Goal: Task Accomplishment & Management: Use online tool/utility

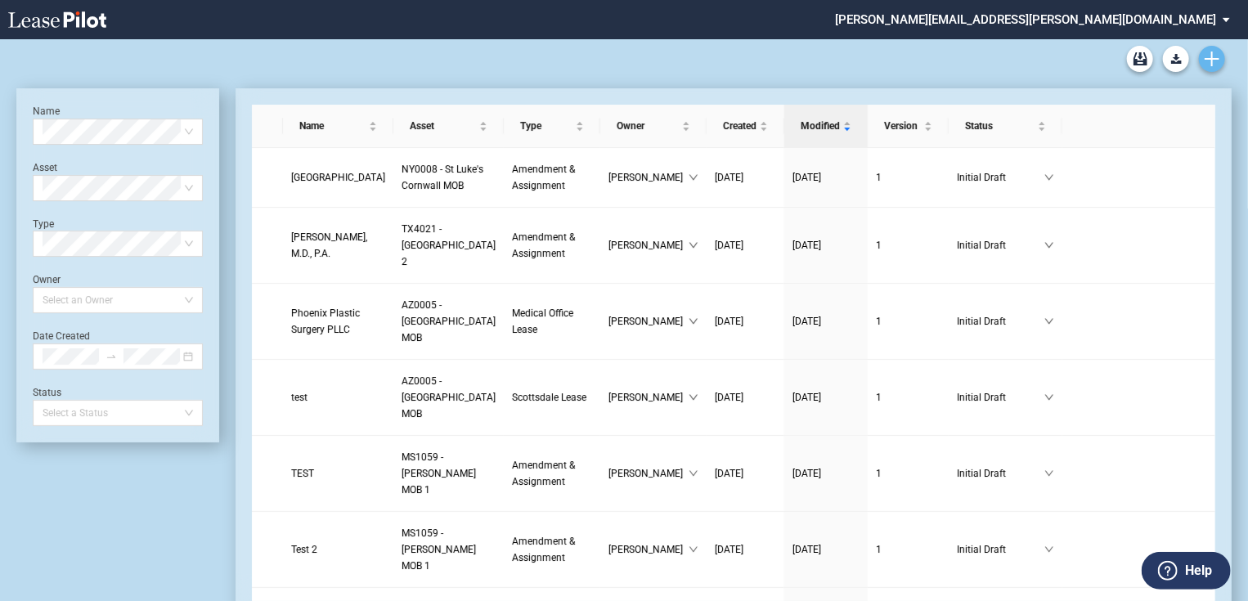
click at [1209, 59] on use "Create new document" at bounding box center [1212, 59] width 15 height 15
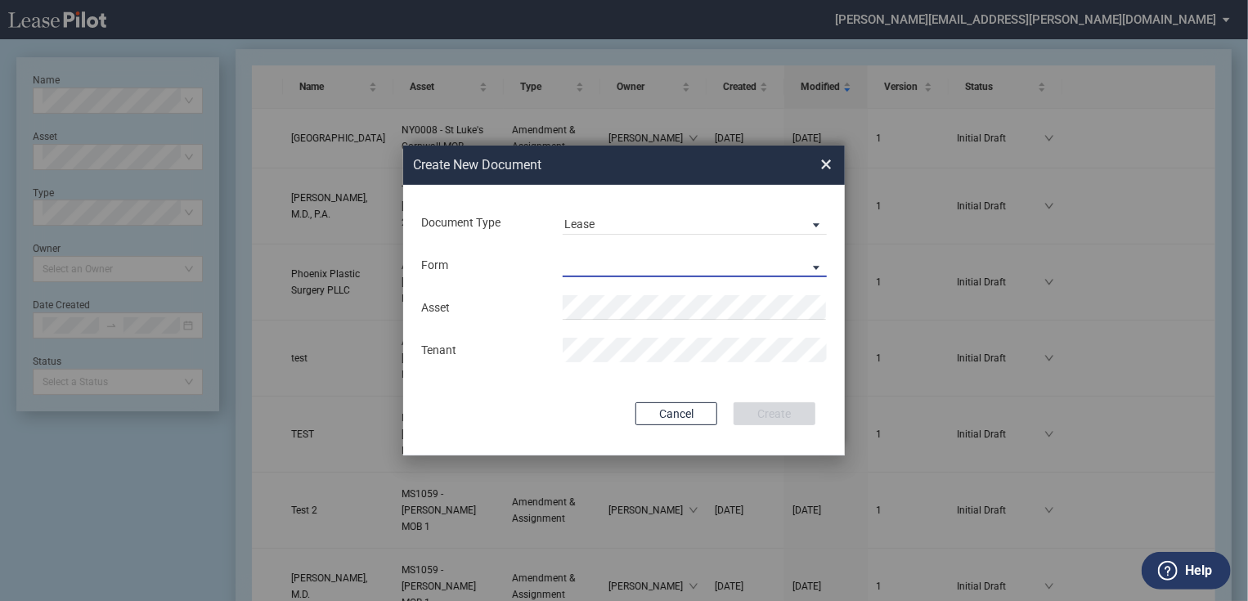
click at [634, 262] on md-select "Medical Office Lease Scottsdale Lease Louisville Lease 1370 Medical Place Lease…" at bounding box center [695, 265] width 264 height 25
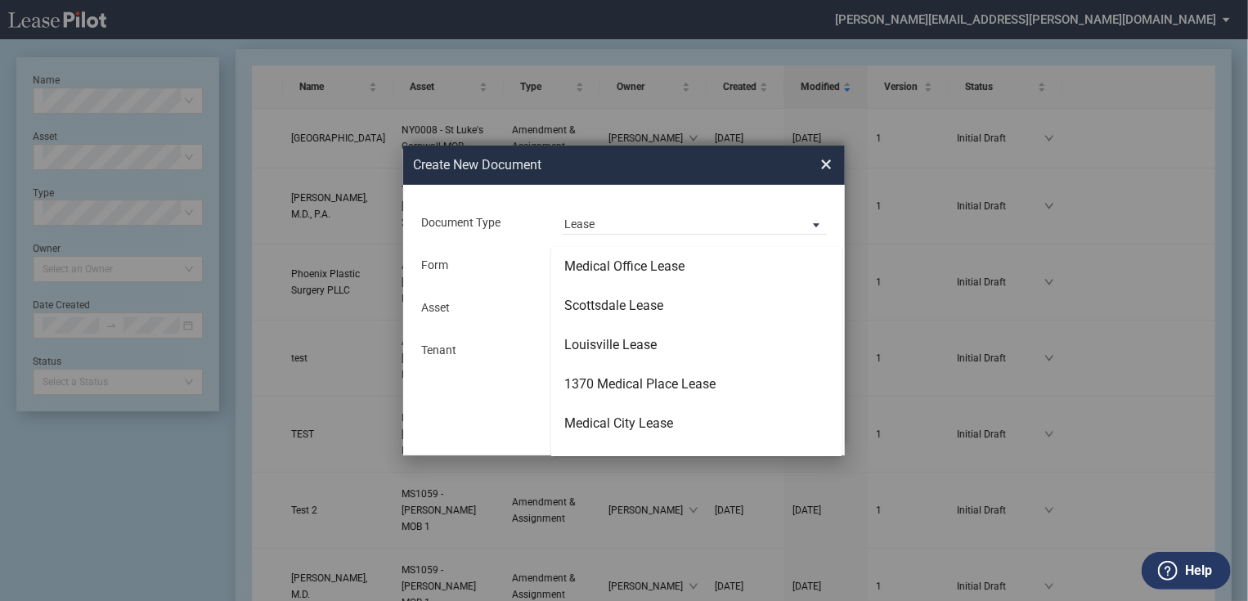
click at [711, 207] on md-backdrop at bounding box center [624, 320] width 1248 height 641
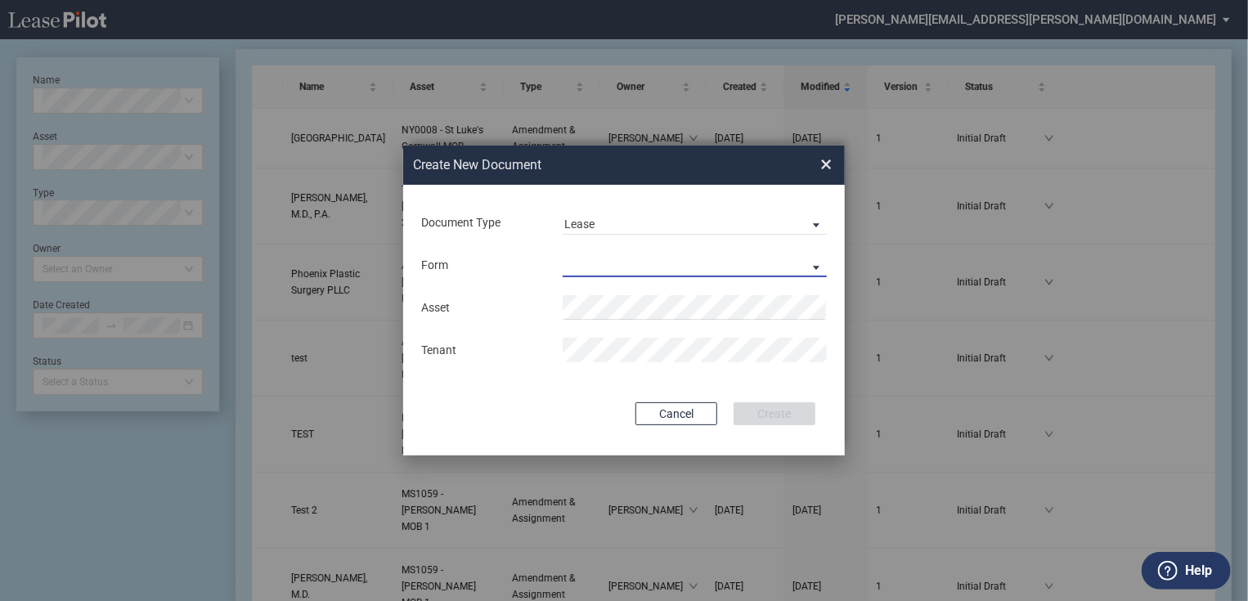
click at [614, 272] on md-select "Lease Form" at bounding box center [695, 265] width 264 height 25
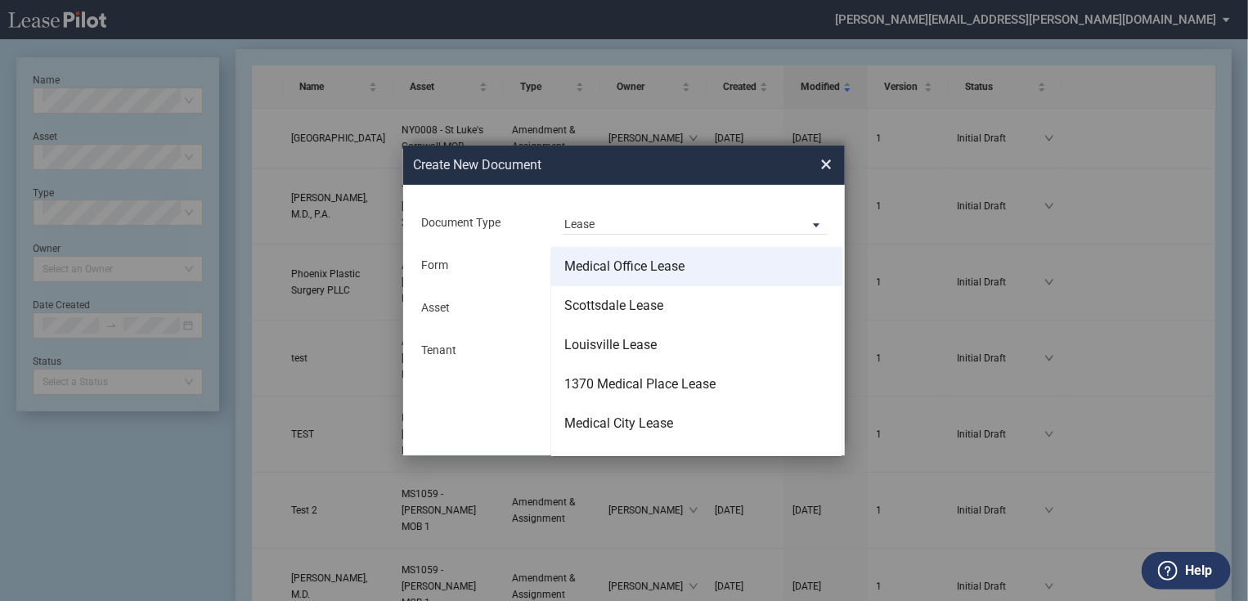
click at [621, 266] on div "Medical Office Lease" at bounding box center [625, 267] width 120 height 18
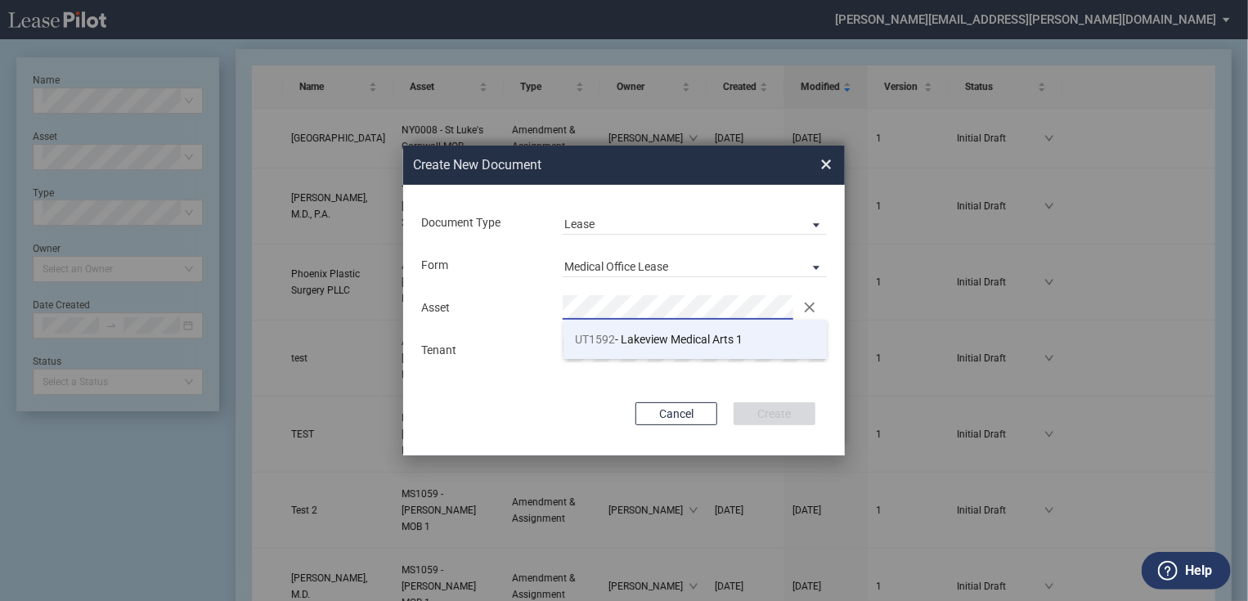
click at [625, 333] on span "UT1592 - Lakeview Medical Arts 1" at bounding box center [660, 339] width 168 height 13
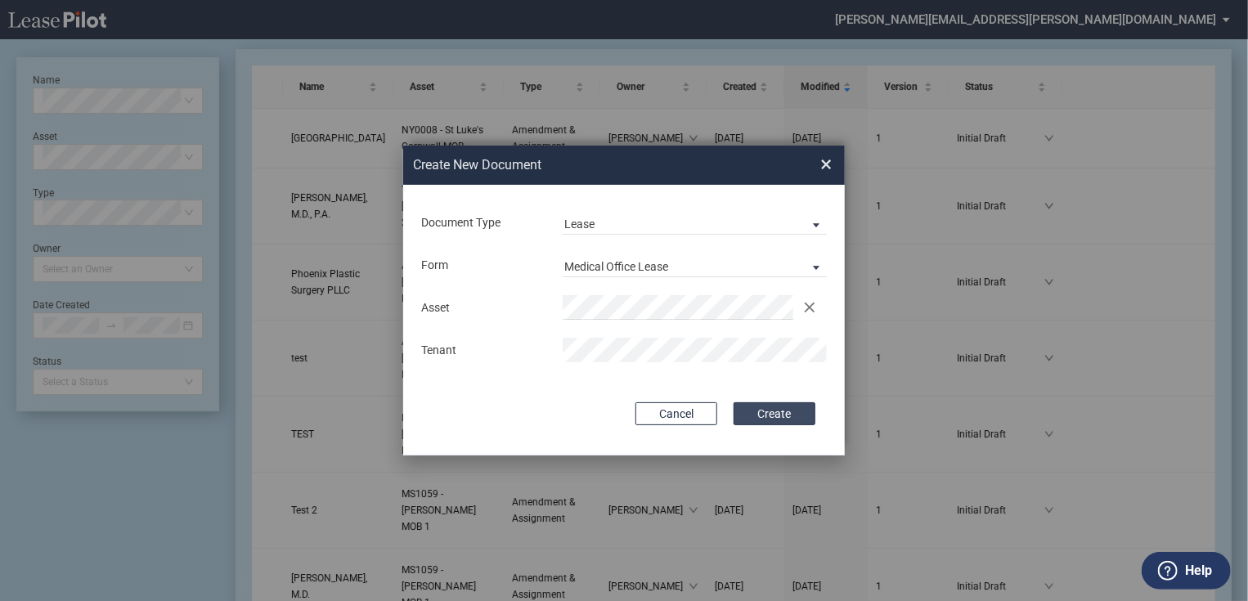
click at [789, 418] on button "Create" at bounding box center [775, 414] width 82 height 23
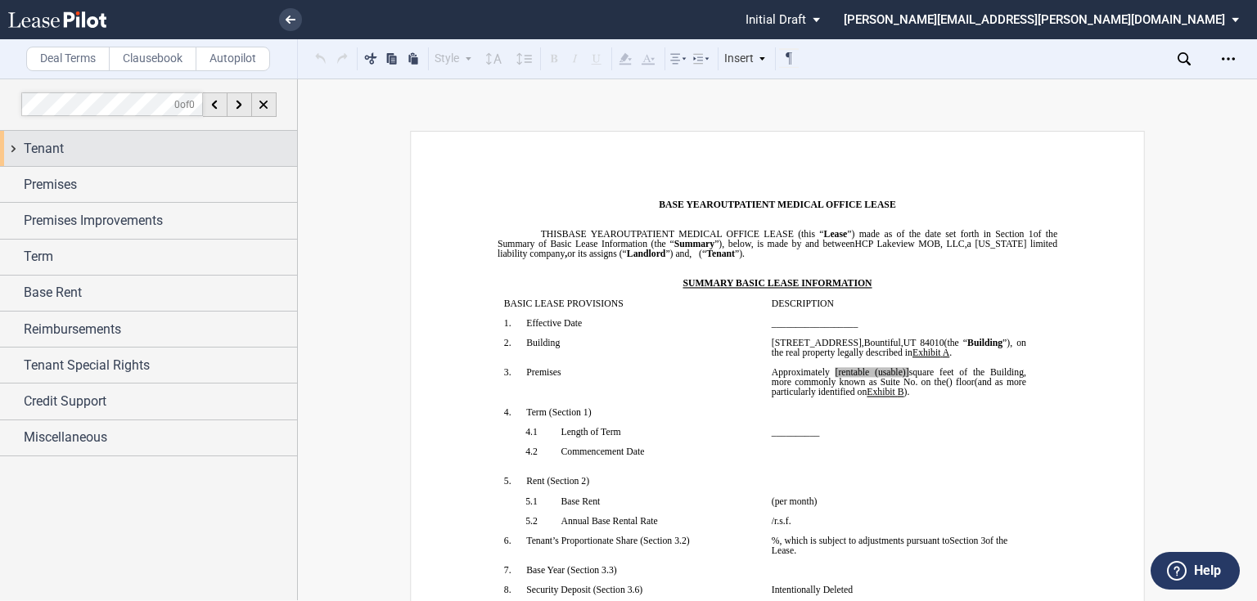
click at [129, 151] on div "Tenant" at bounding box center [160, 149] width 273 height 20
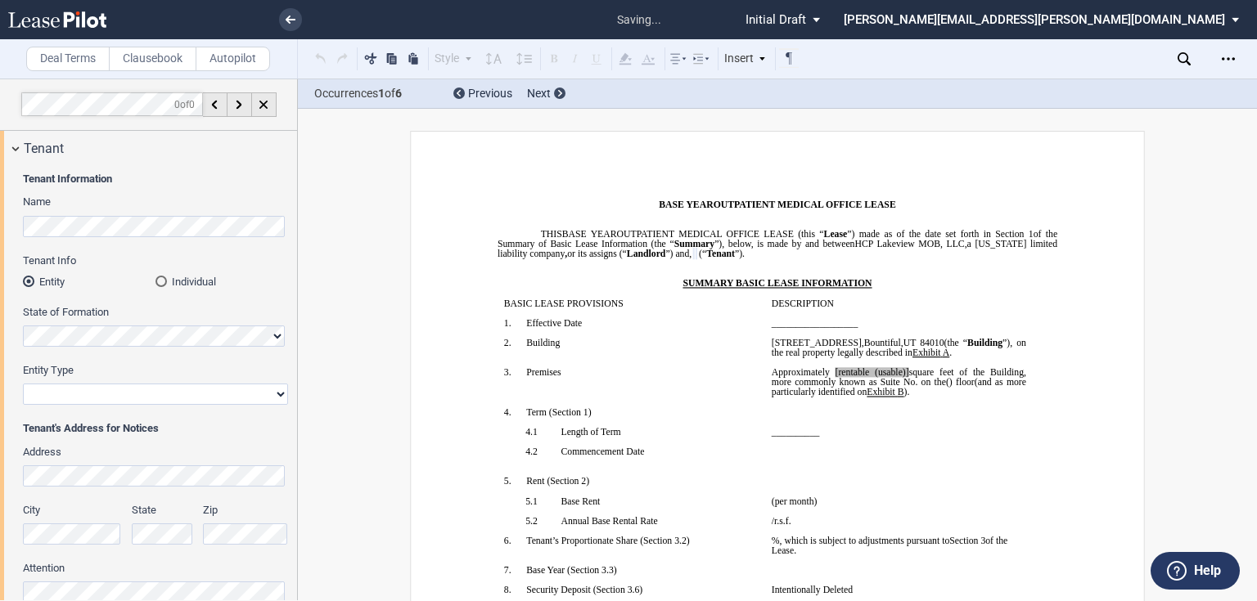
click at [112, 394] on select "Corporation Limited Liability Company General Partnership Limited Partnership O…" at bounding box center [155, 394] width 265 height 21
select select "limited liability company"
click at [23, 384] on select "Corporation Limited Liability Company General Partnership Limited Partnership O…" at bounding box center [155, 394] width 265 height 21
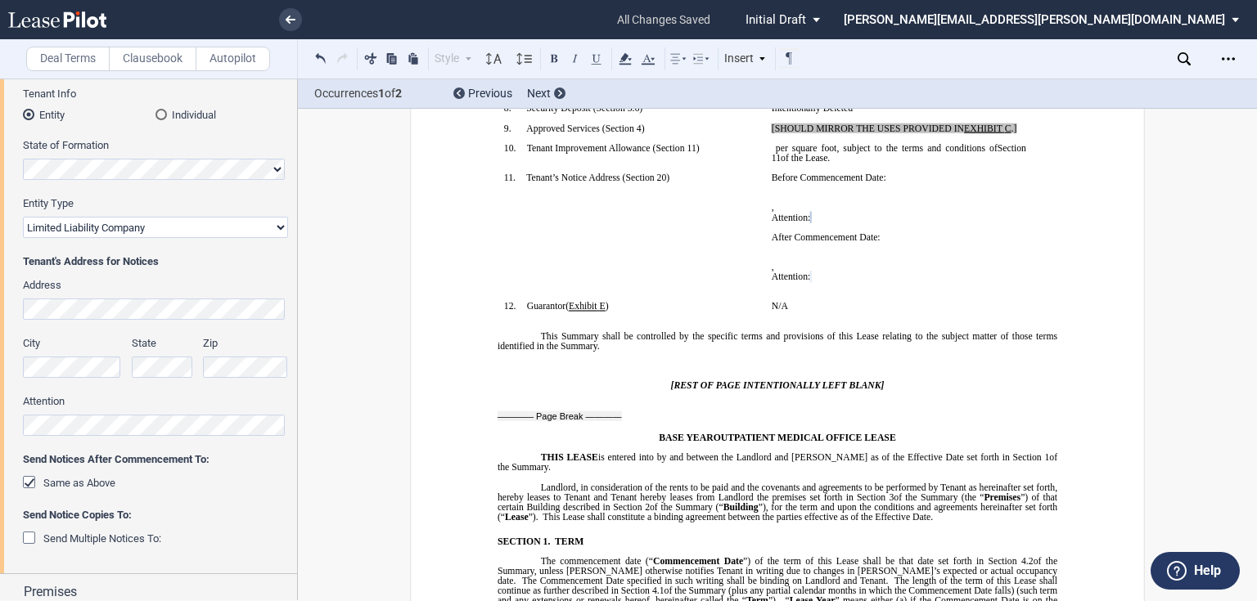
scroll to position [196, 0]
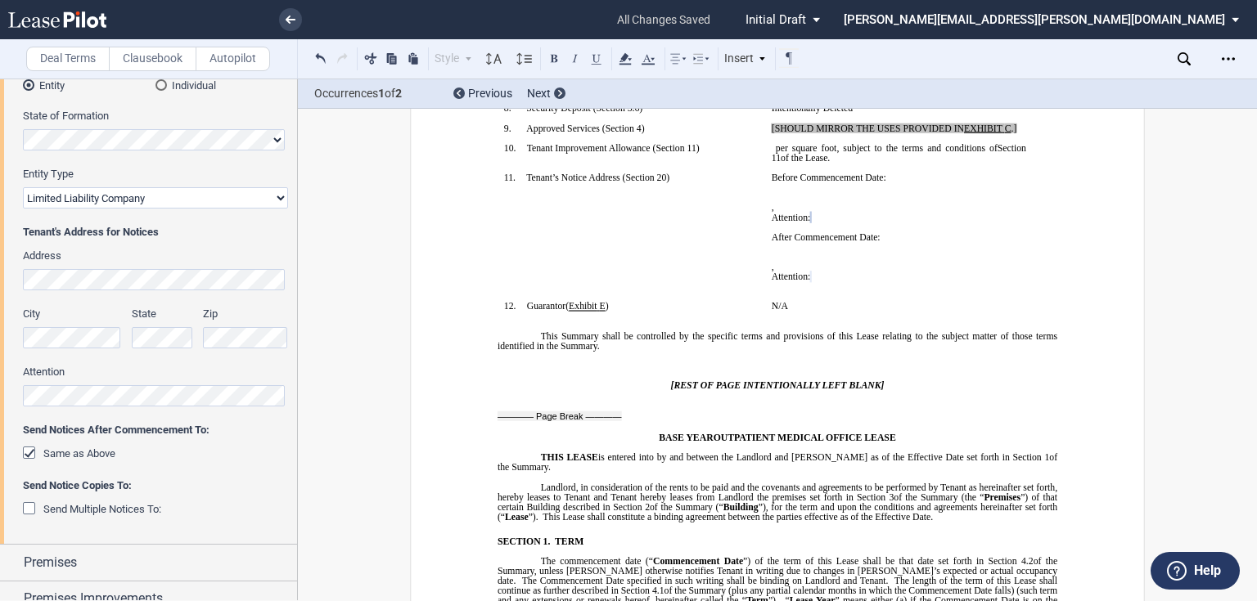
click at [25, 455] on div "Same as Above" at bounding box center [31, 455] width 16 height 16
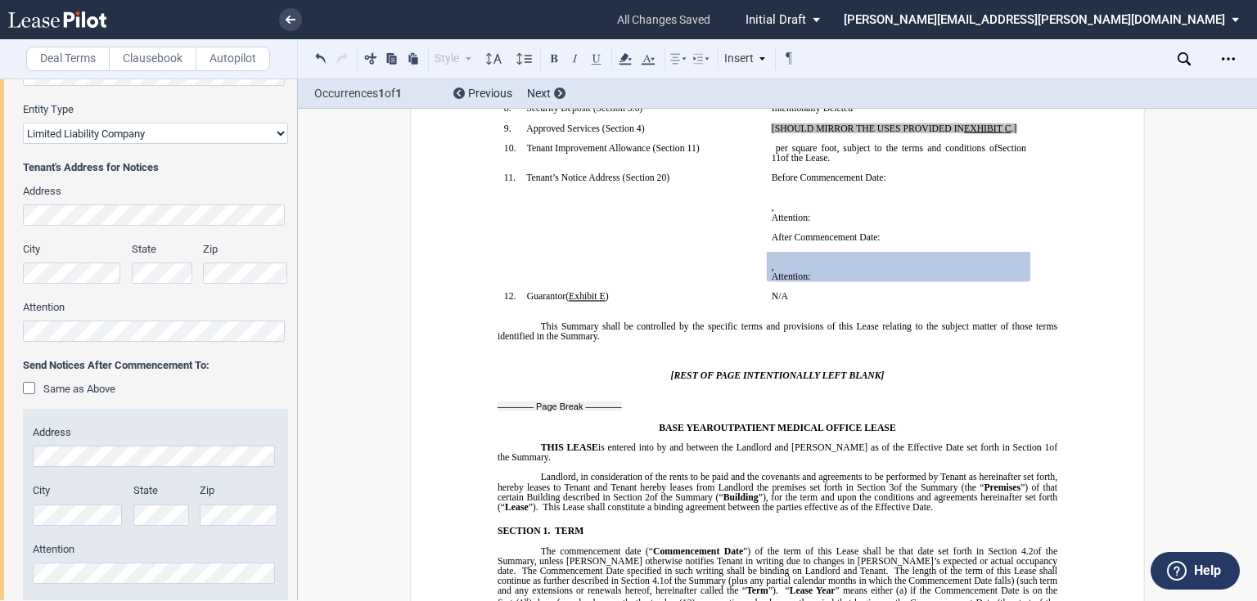
scroll to position [262, 0]
click at [29, 391] on div "Same as Above" at bounding box center [31, 389] width 16 height 16
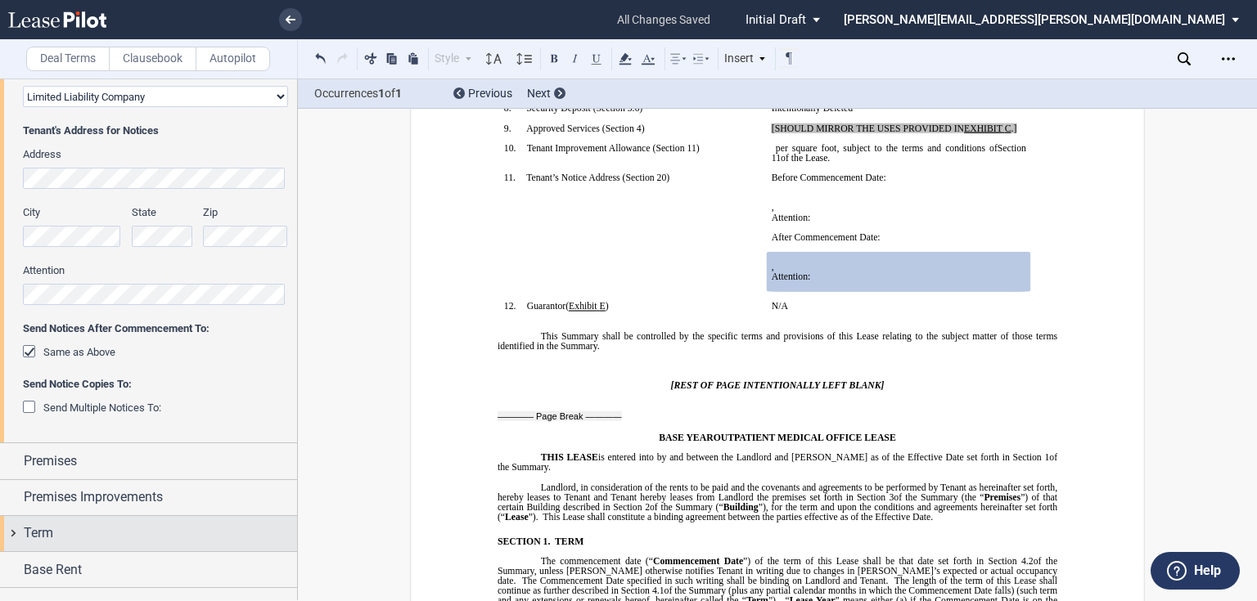
scroll to position [327, 0]
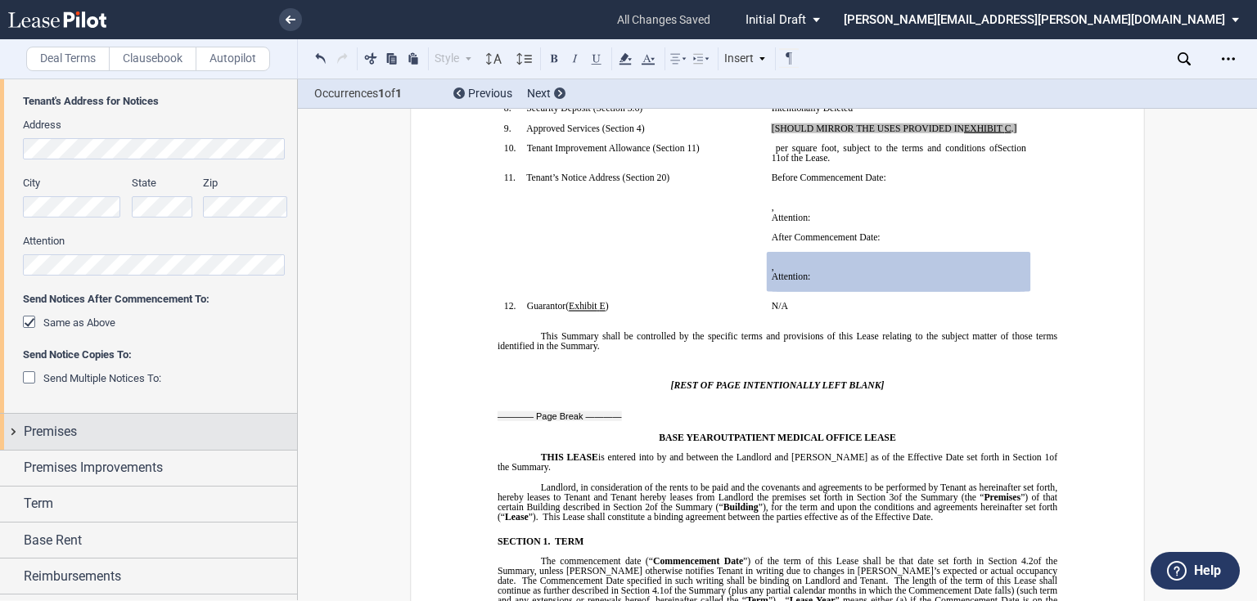
click at [73, 439] on span "Premises" at bounding box center [50, 432] width 53 height 20
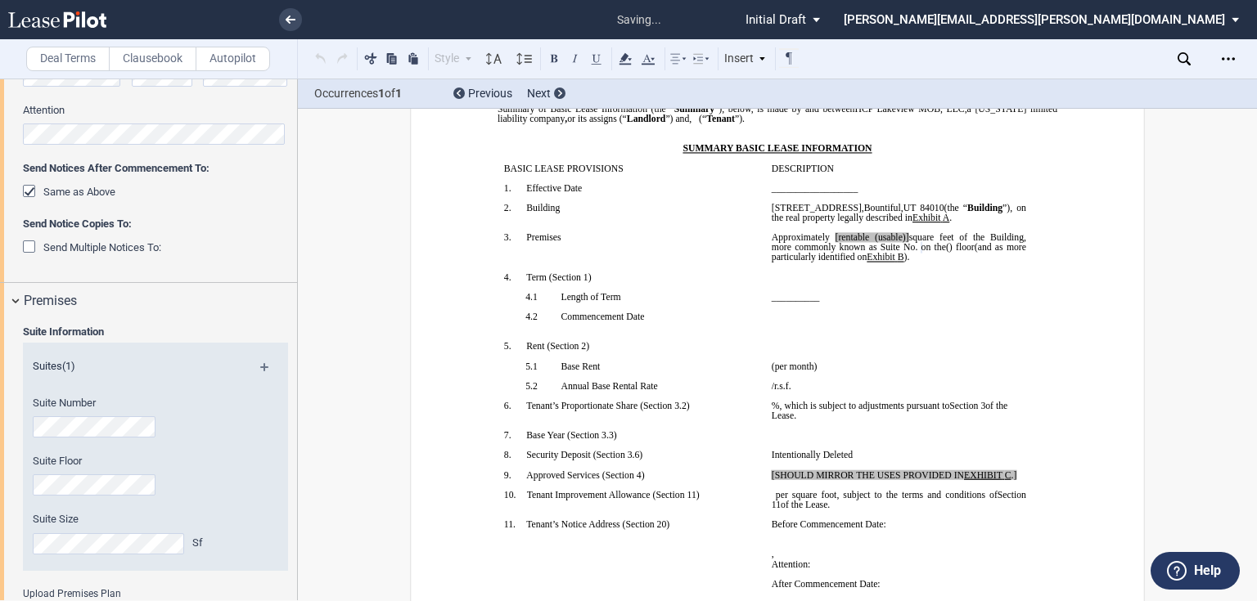
scroll to position [125, 0]
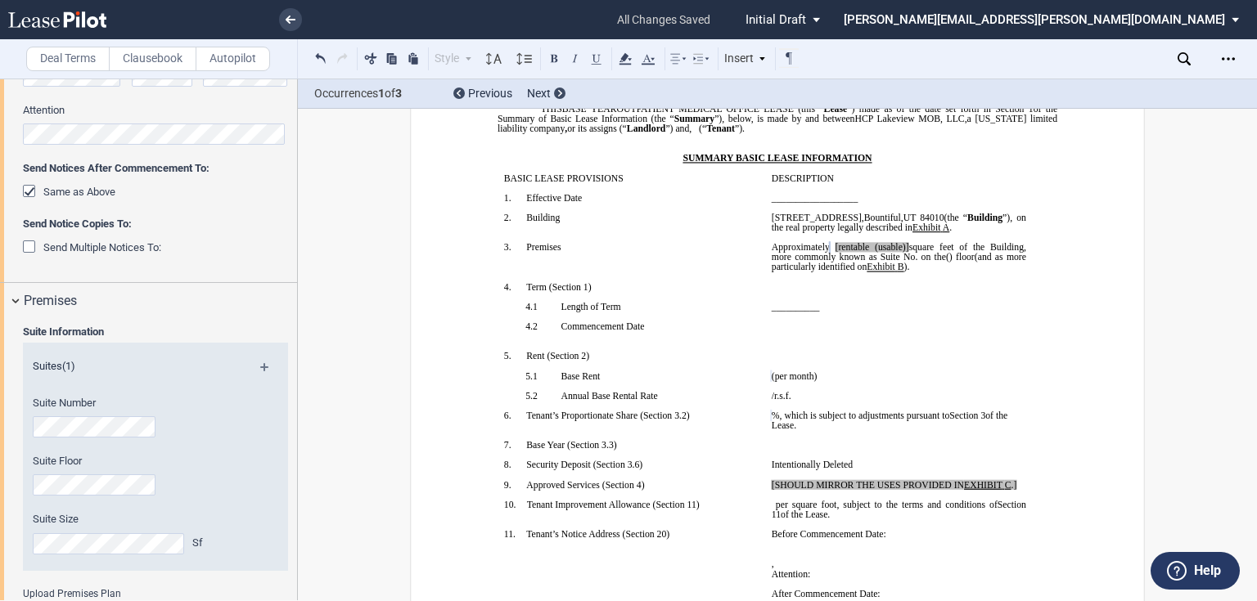
click at [836, 242] on p "﻿" at bounding box center [898, 237] width 254 height 10
drag, startPoint x: 924, startPoint y: 236, endPoint x: 769, endPoint y: 239, distance: 155.5
click at [771, 232] on span "[STREET_ADDRESS] (the “ Building ”), on the real property legally described in …" at bounding box center [899, 223] width 257 height 20
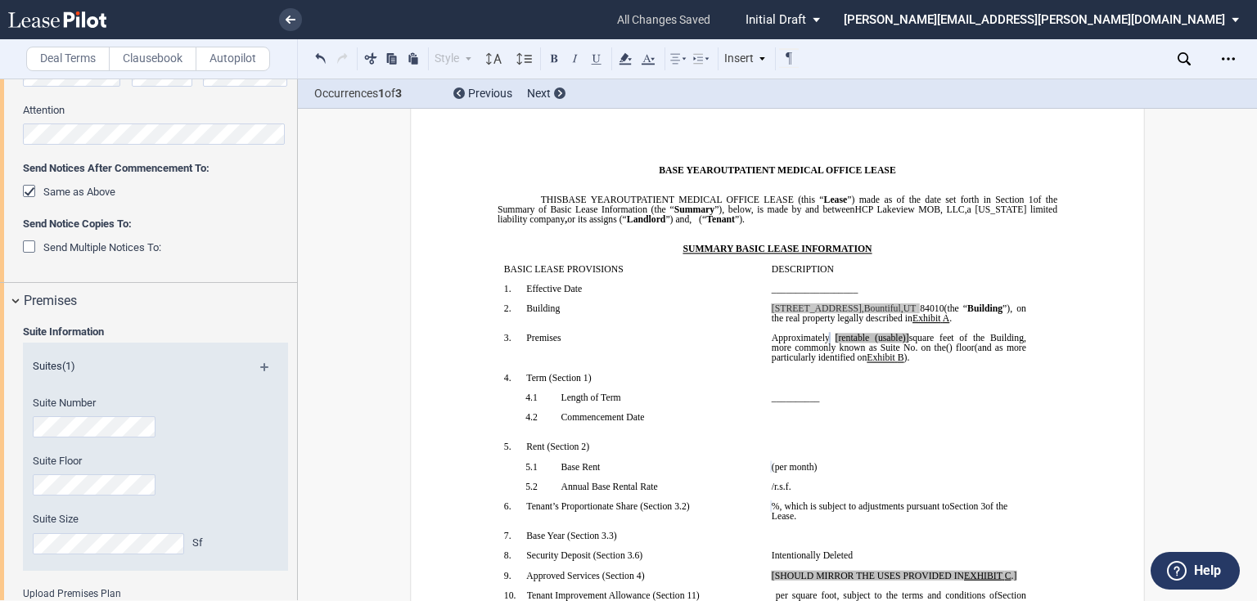
scroll to position [65, 0]
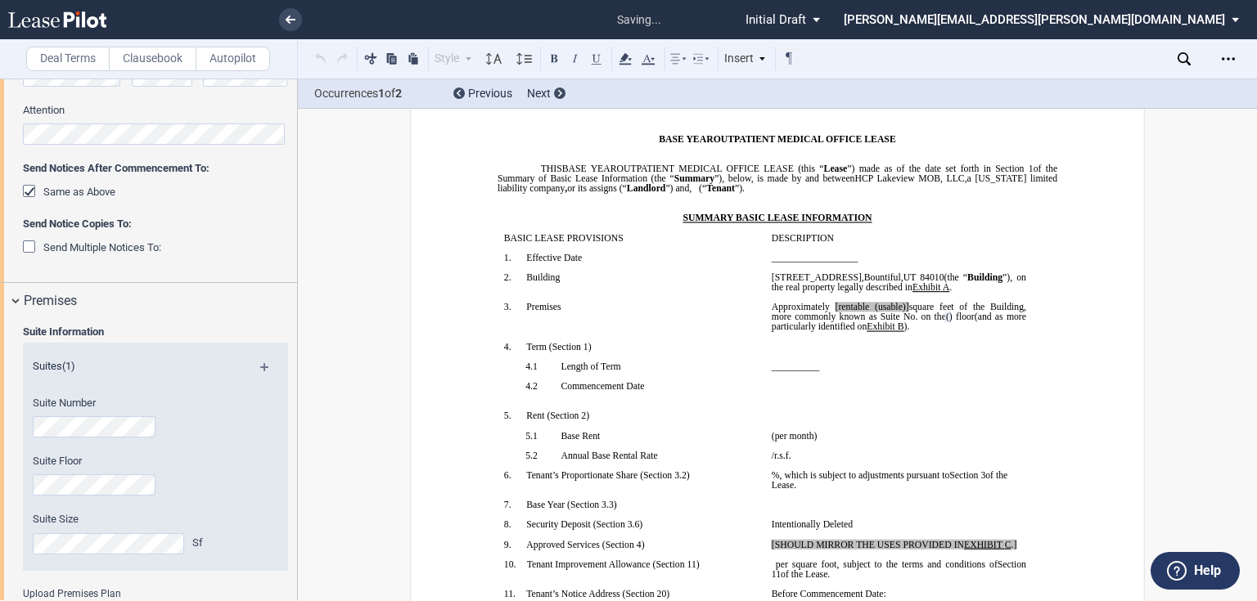
click at [169, 494] on div "Suite Floor" at bounding box center [133, 475] width 201 height 42
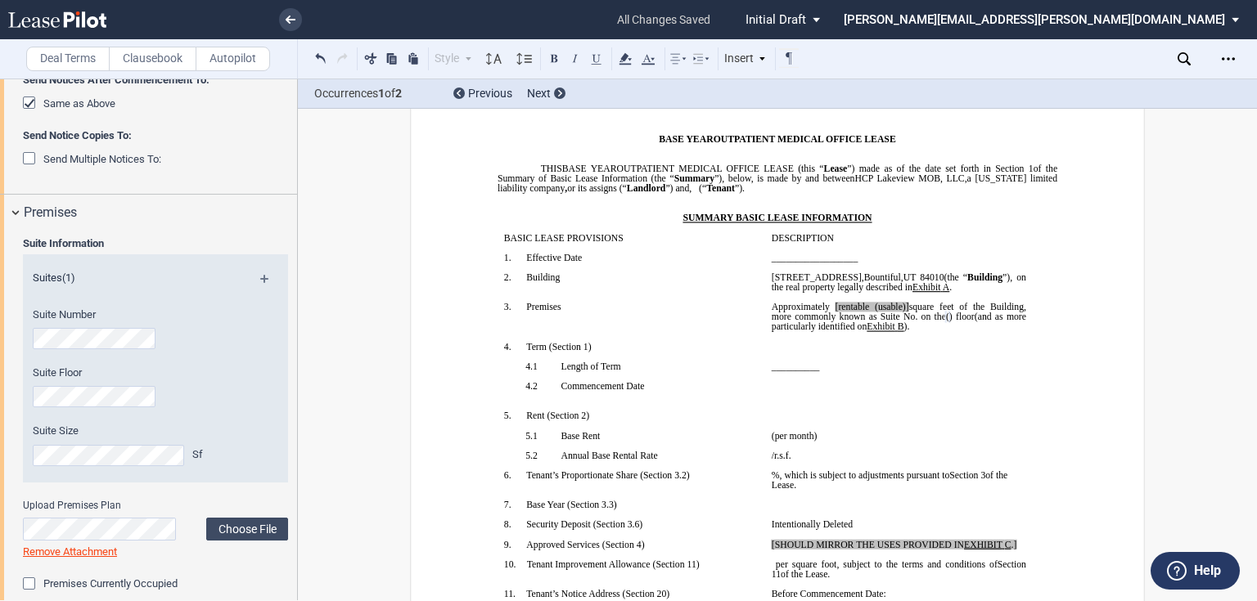
scroll to position [524, 0]
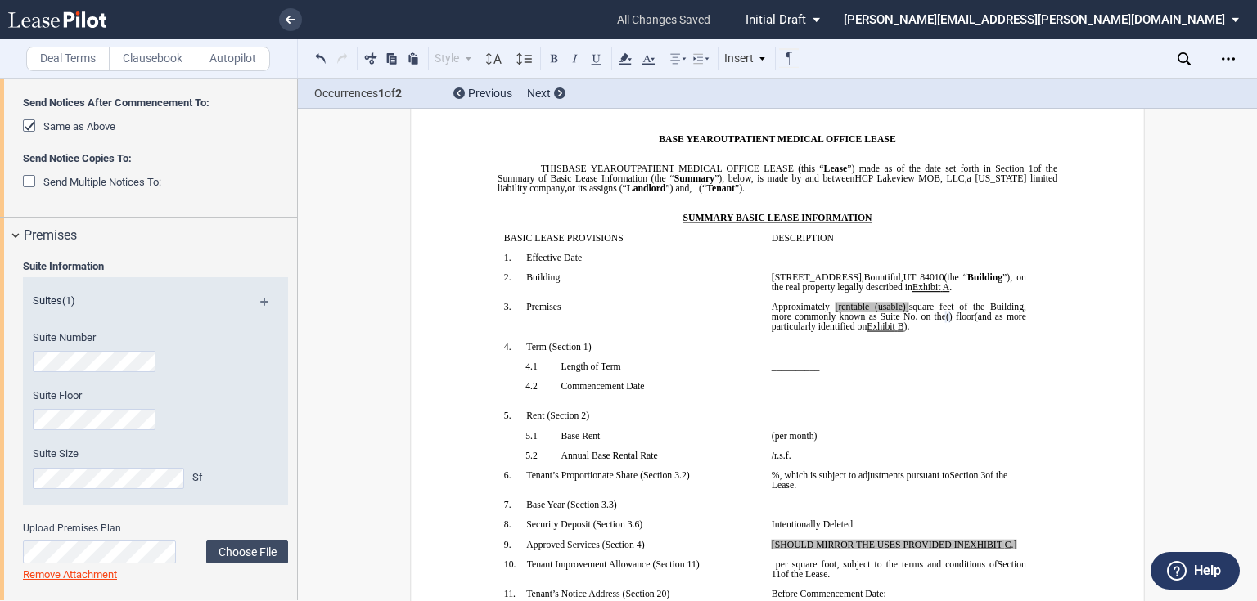
click at [934, 253] on td "DESCRIPTION ﻿" at bounding box center [899, 243] width 268 height 20
drag, startPoint x: 915, startPoint y: 185, endPoint x: 839, endPoint y: 190, distance: 75.4
click at [854, 183] on span "HCP Lakeview MOB, LLC" at bounding box center [909, 178] width 110 height 10
click at [900, 362] on td "﻿" at bounding box center [899, 352] width 268 height 20
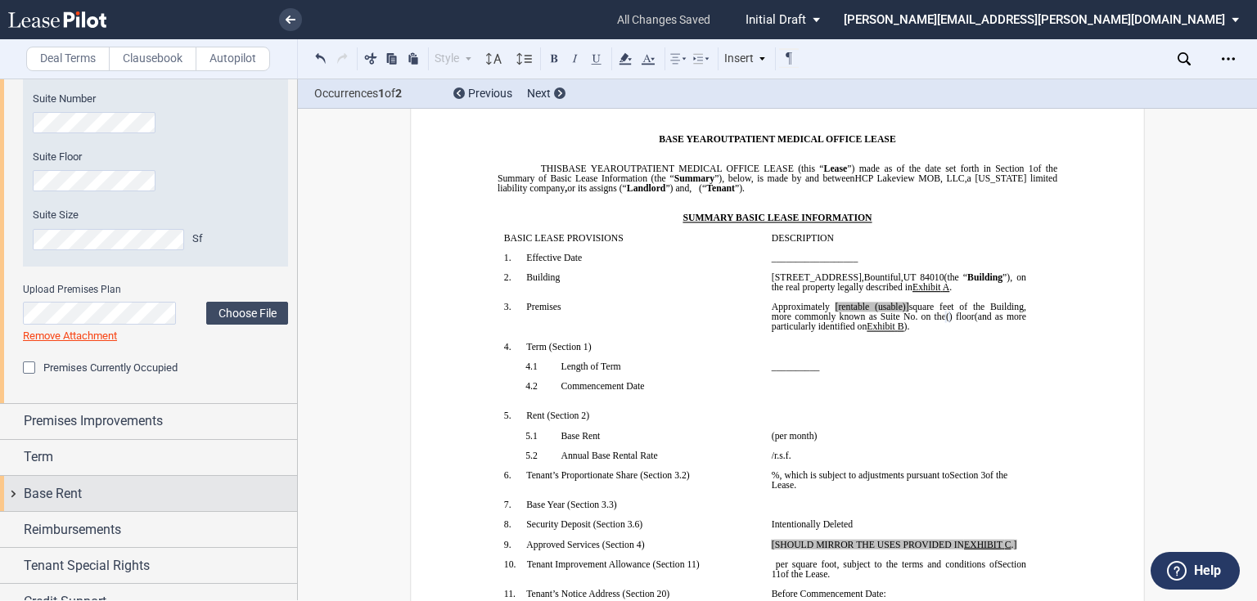
scroll to position [785, 0]
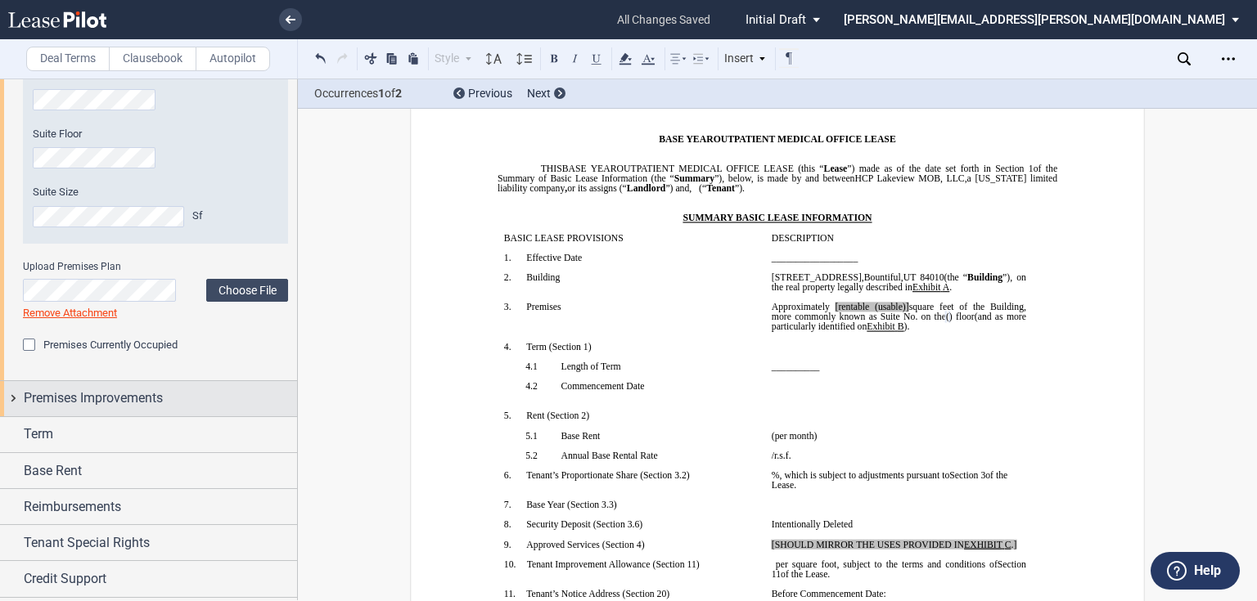
click at [98, 393] on span "Premises Improvements" at bounding box center [93, 399] width 139 height 20
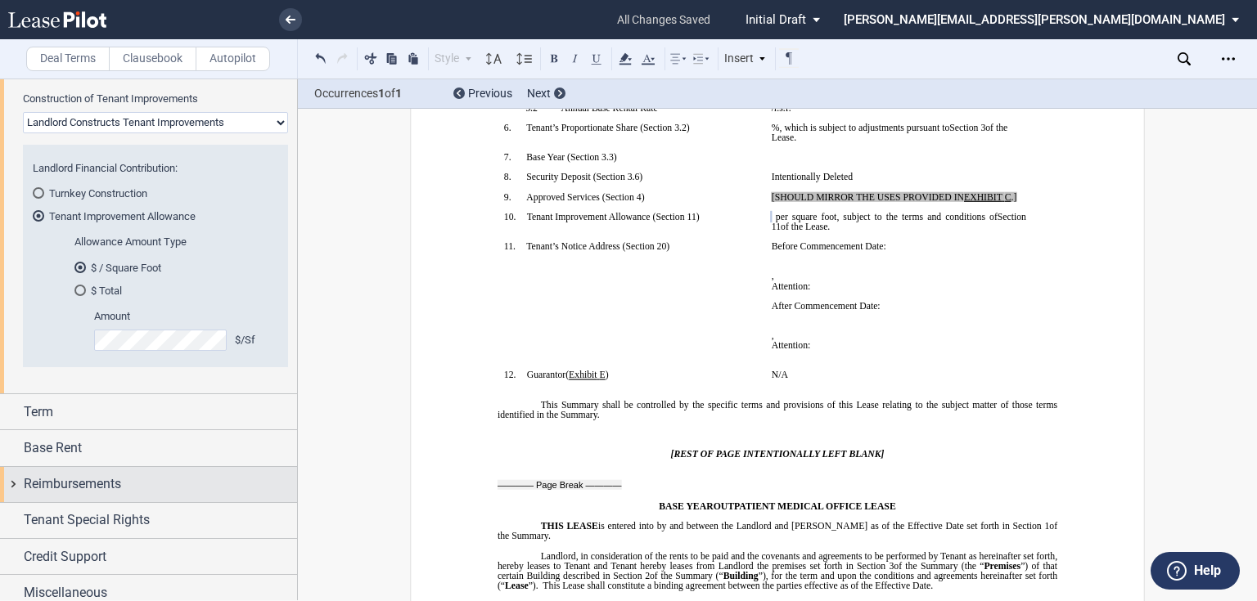
scroll to position [1126, 0]
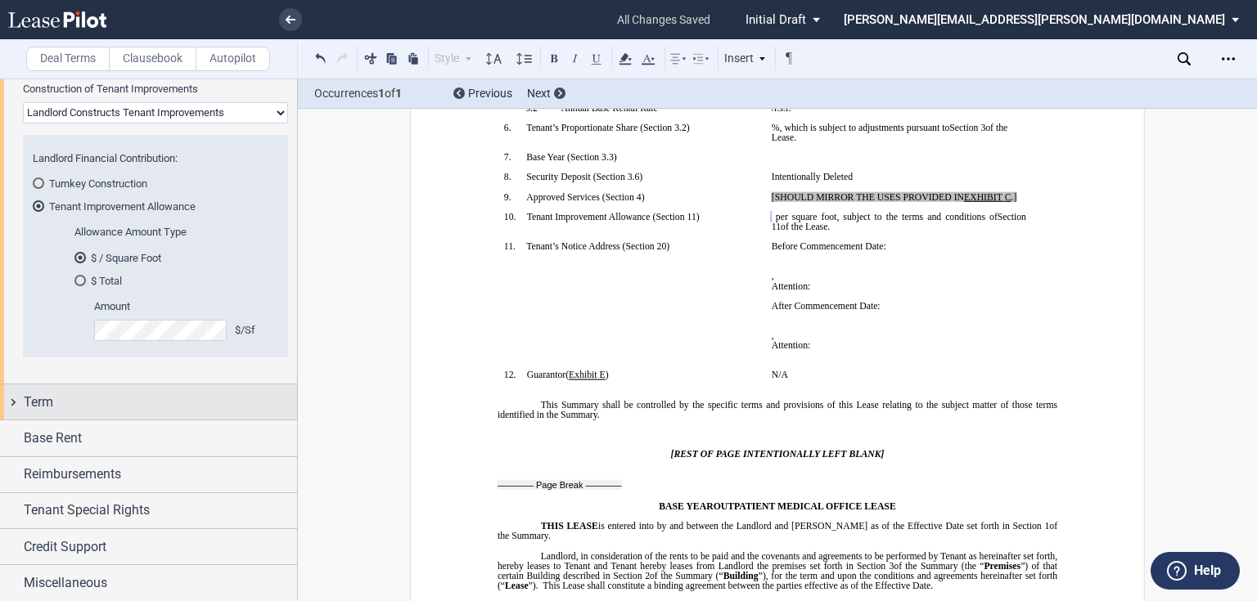
click at [16, 397] on div "Term" at bounding box center [148, 402] width 297 height 35
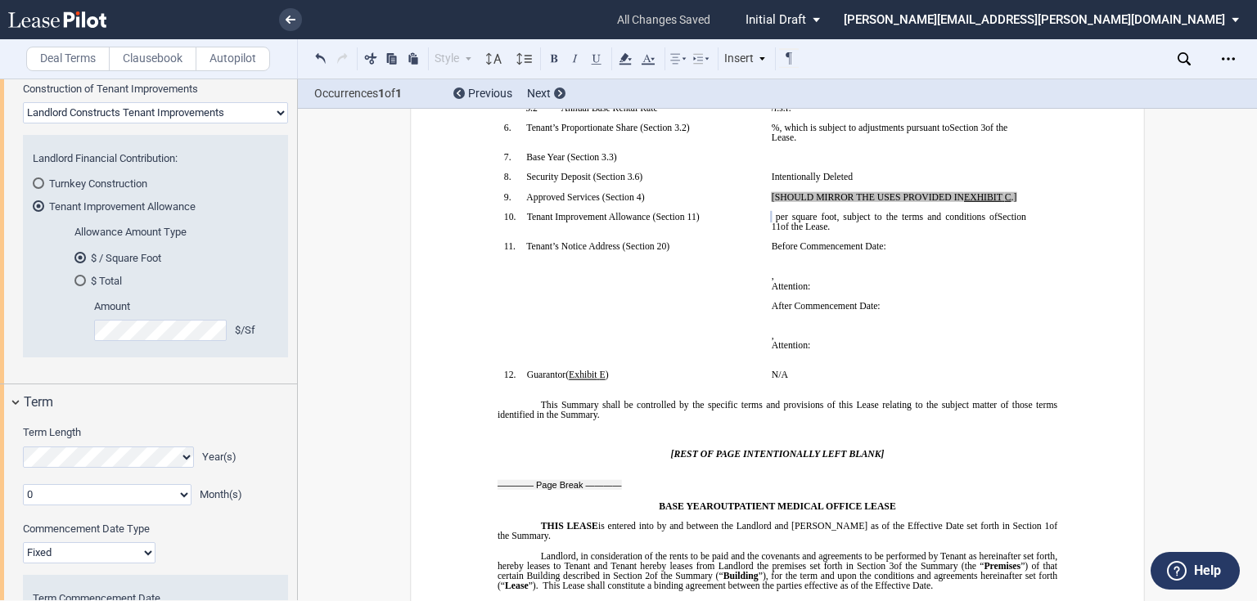
click at [227, 436] on label "Term Length" at bounding box center [155, 432] width 265 height 15
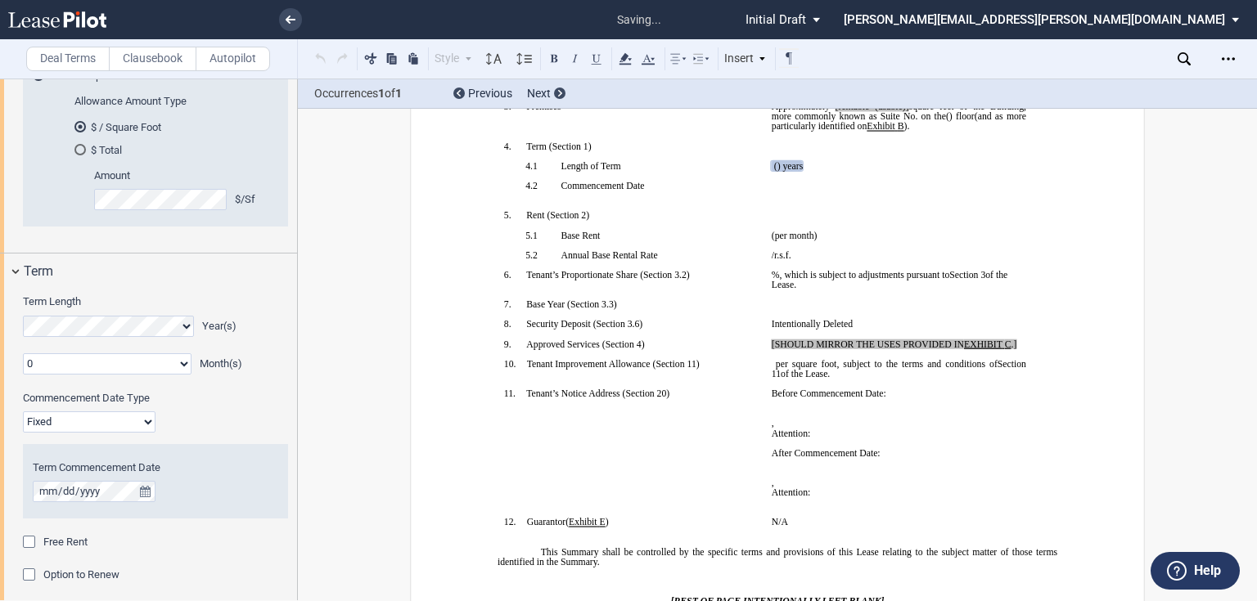
scroll to position [183, 0]
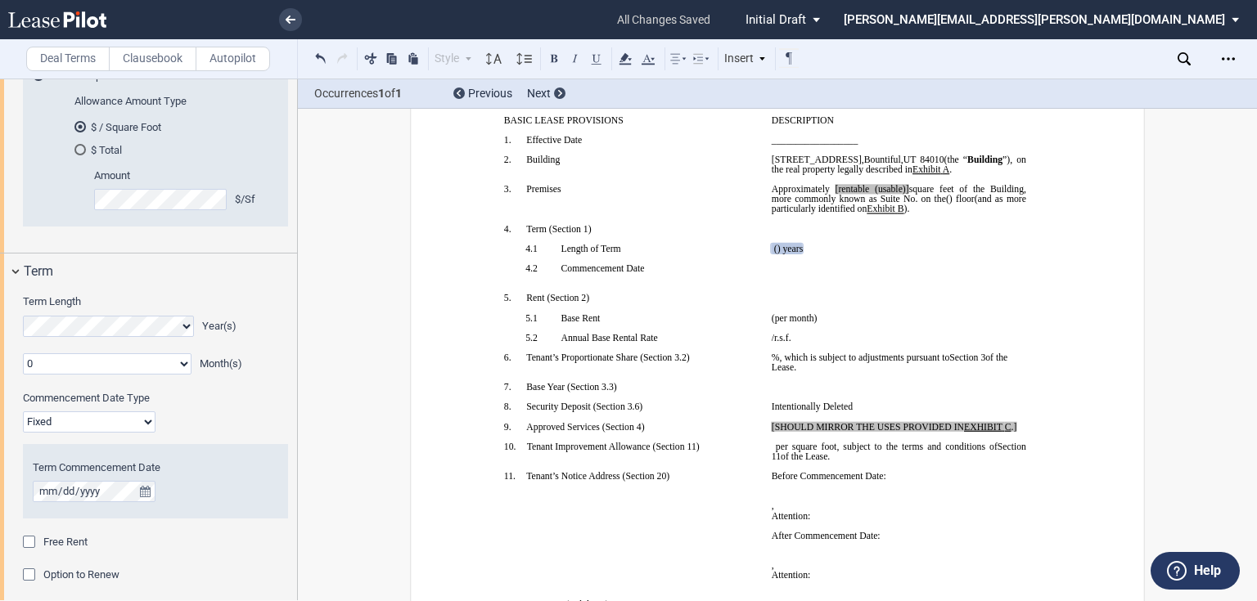
click at [64, 425] on select "Fixed Floating" at bounding box center [89, 422] width 133 height 21
click at [23, 412] on select "Fixed Floating" at bounding box center [89, 422] width 133 height 21
click at [170, 563] on div "Free Rent Period 1 2 3 4 5 6 7 8 9 10 11 Month(s)" at bounding box center [155, 551] width 265 height 33
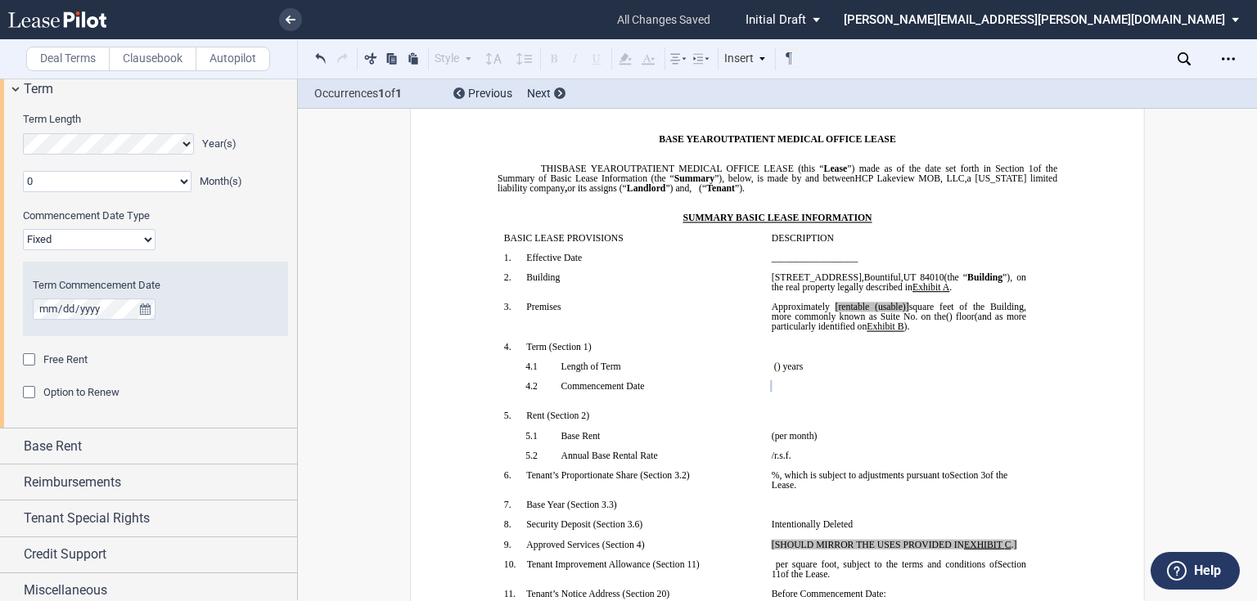
scroll to position [1440, 0]
click at [28, 446] on span "Base Rent" at bounding box center [53, 446] width 58 height 20
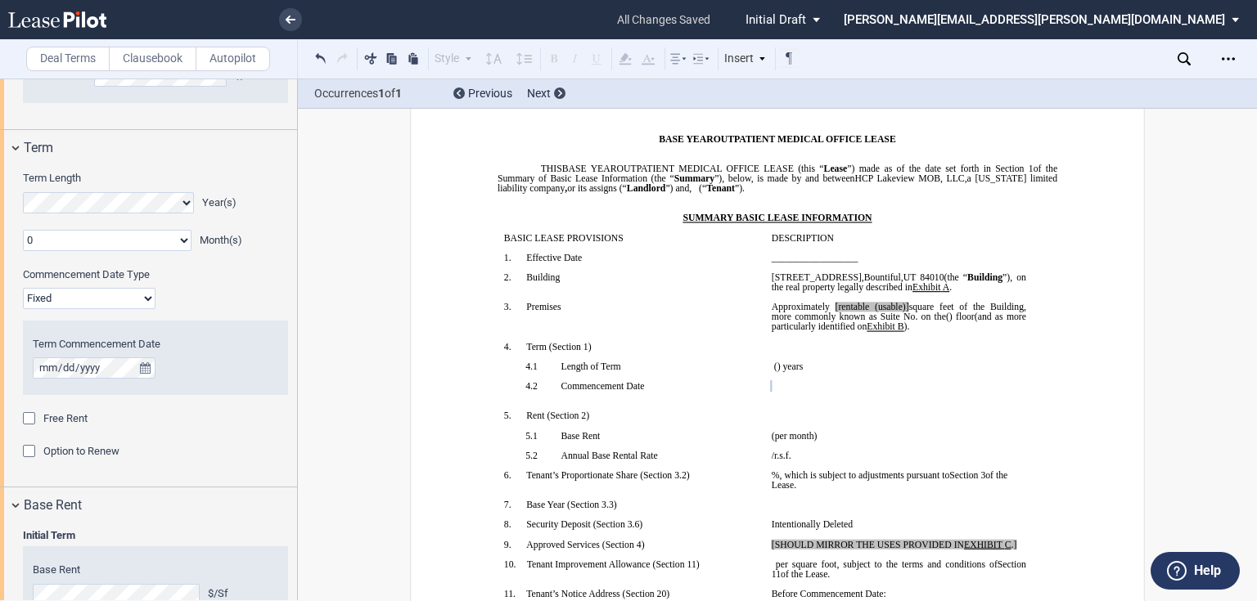
scroll to position [1237, 0]
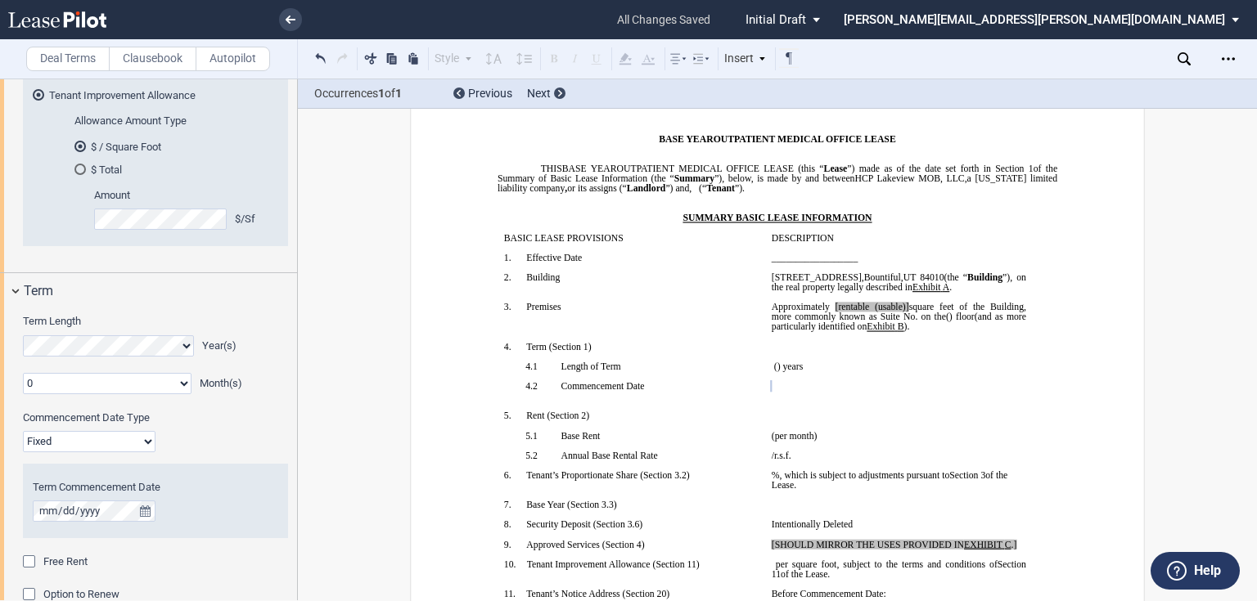
click at [84, 443] on select "Fixed Floating" at bounding box center [89, 441] width 133 height 21
click at [23, 431] on select "Fixed Floating" at bounding box center [89, 441] width 133 height 21
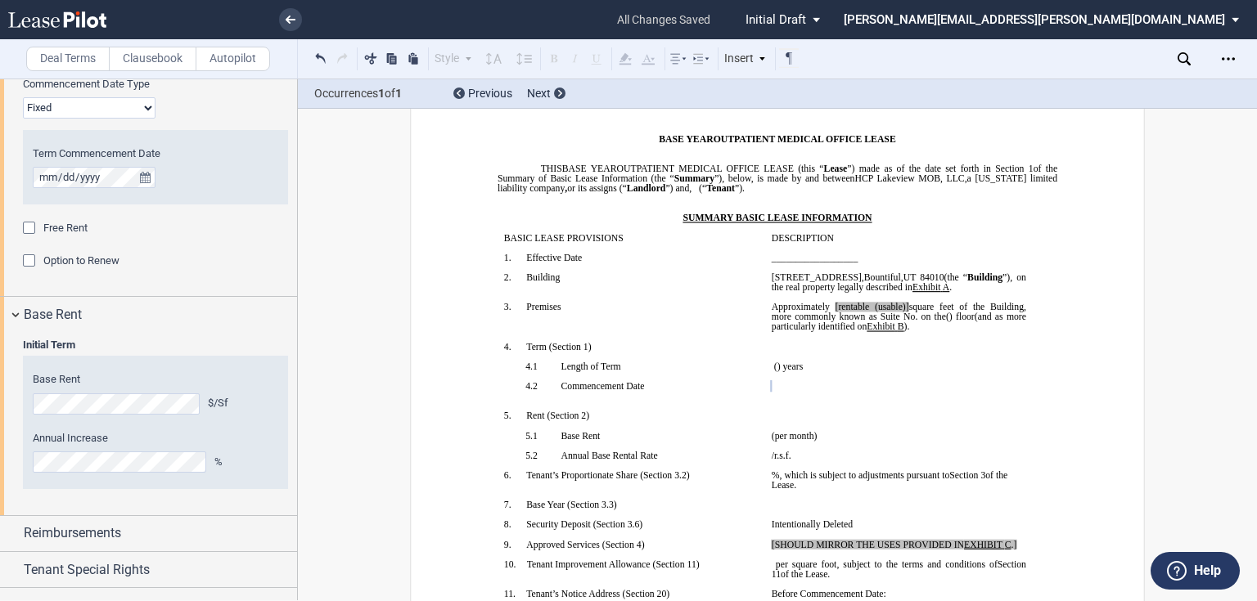
scroll to position [1630, 0]
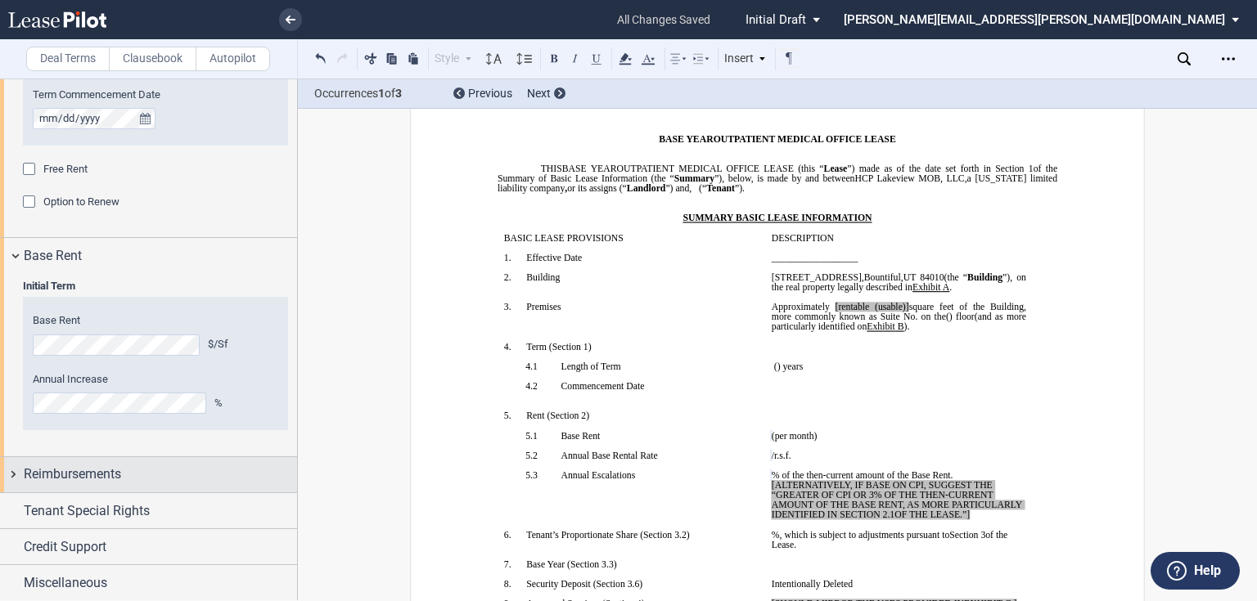
click at [155, 432] on div "Year 1 $/Sf Year 2 $/Sf Year 3 $/Sf Year 4 $/Sf Year 5 $/Sf Base Rent $/Sf Annu…" at bounding box center [155, 374] width 265 height 144
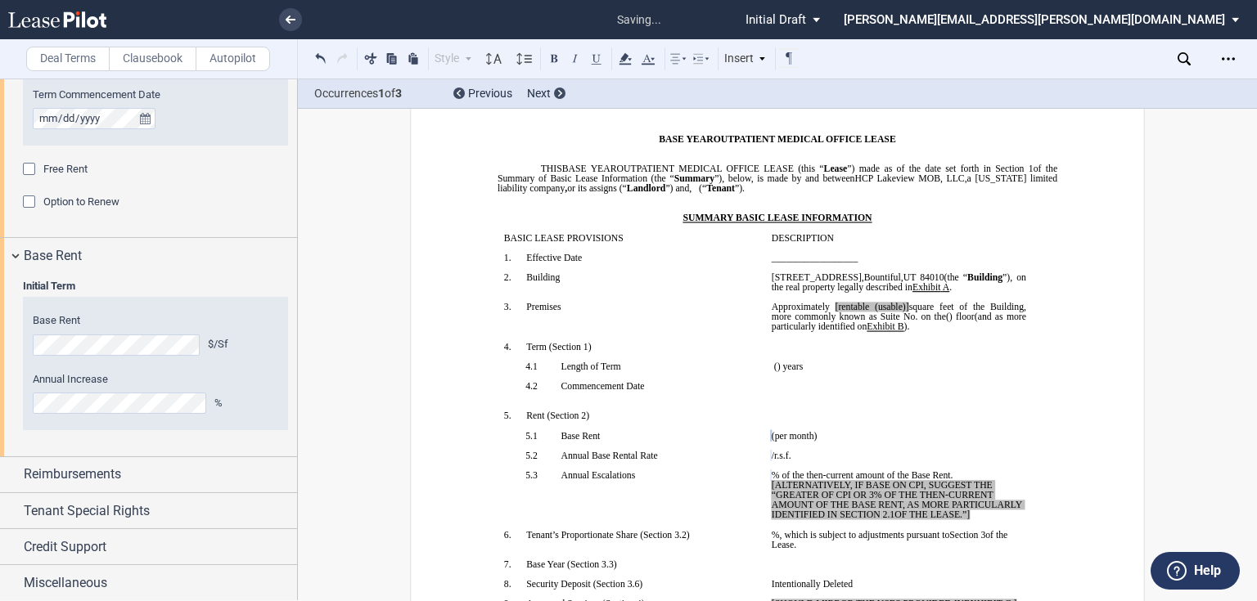
click at [118, 445] on div "Year 1 $/Sf Year 2 $/Sf Year 3 $/Sf Year 4 $/Sf Year 5 $/Sf Base Rent $/Sf Annu…" at bounding box center [155, 374] width 265 height 144
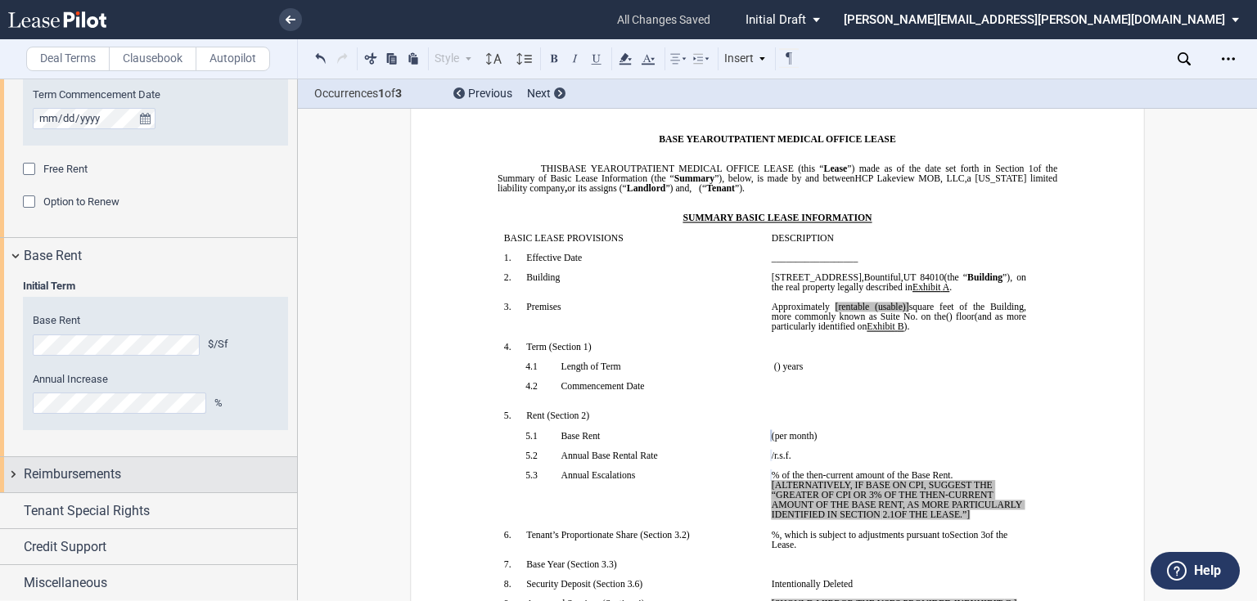
click at [36, 479] on span "Reimbursements" at bounding box center [72, 475] width 97 height 20
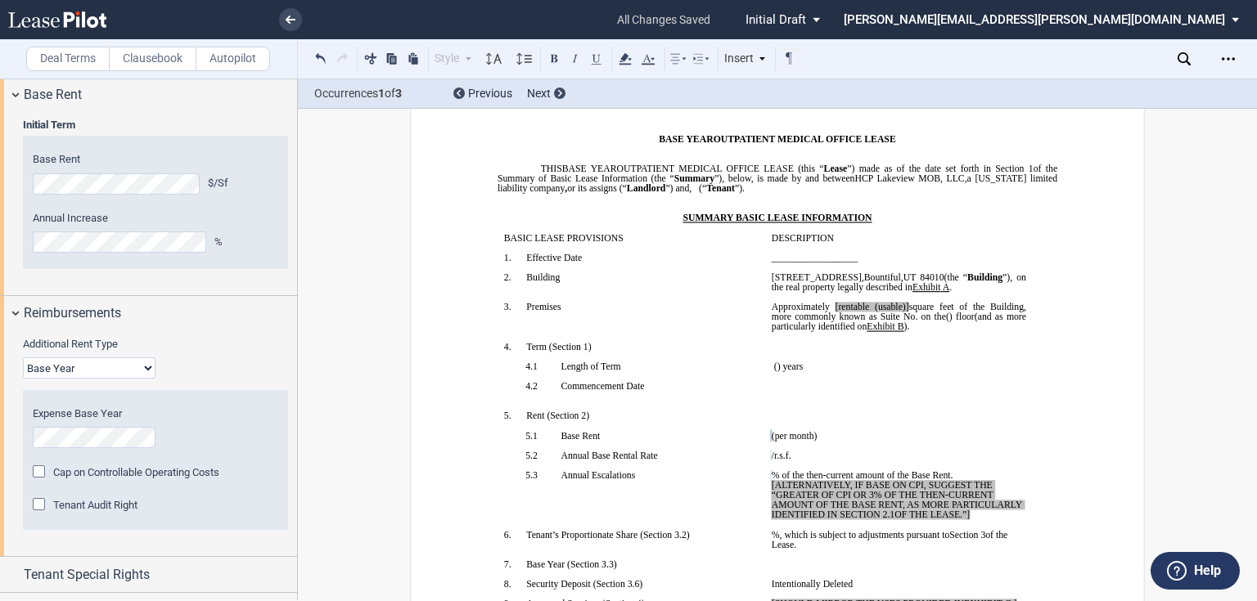
scroll to position [1826, 0]
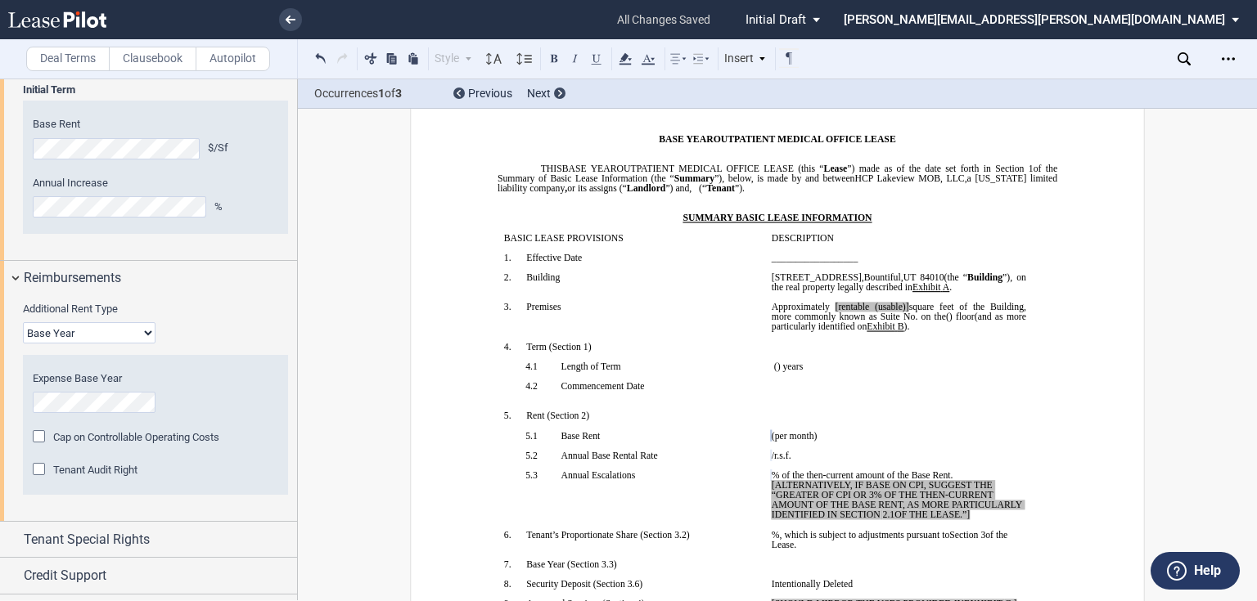
click at [84, 326] on select "Base Year Triple Net" at bounding box center [89, 332] width 133 height 21
select select "triple net"
click at [23, 344] on select "Base Year Triple Net" at bounding box center [89, 332] width 133 height 21
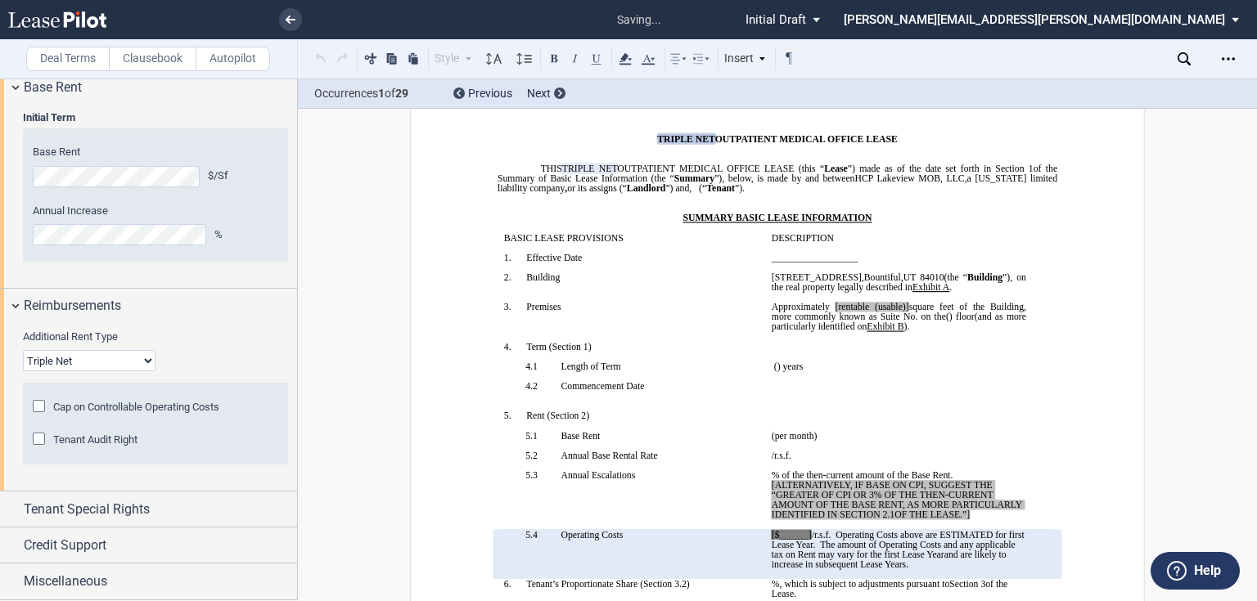
scroll to position [1797, 0]
click at [56, 511] on span "Tenant Special Rights" at bounding box center [87, 512] width 126 height 20
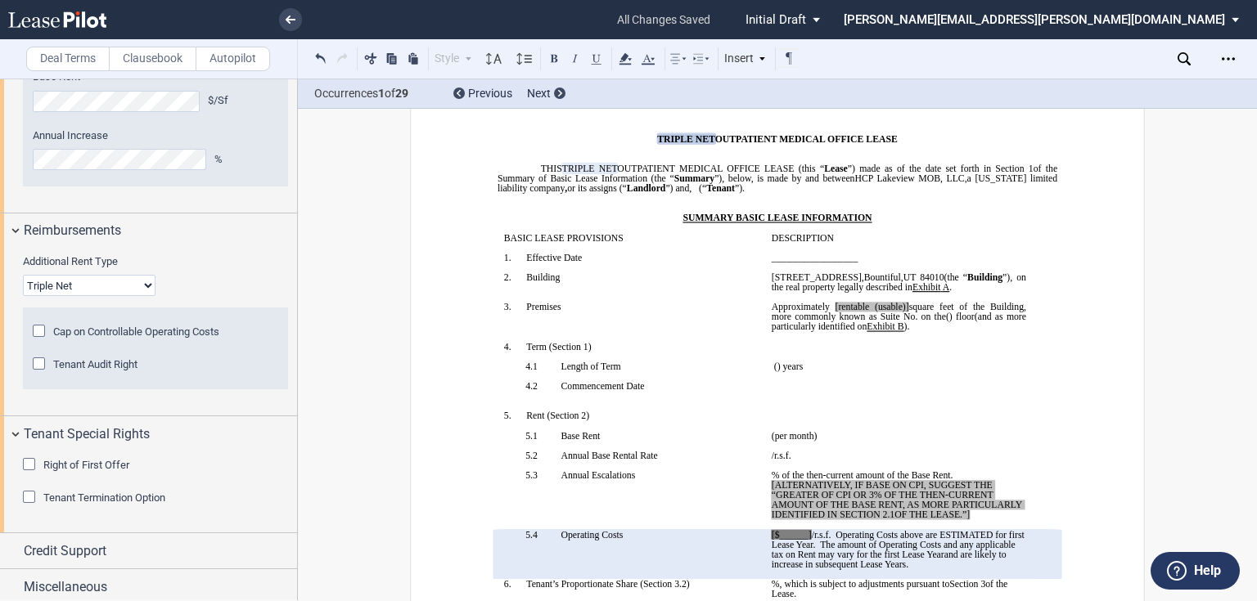
scroll to position [1878, 0]
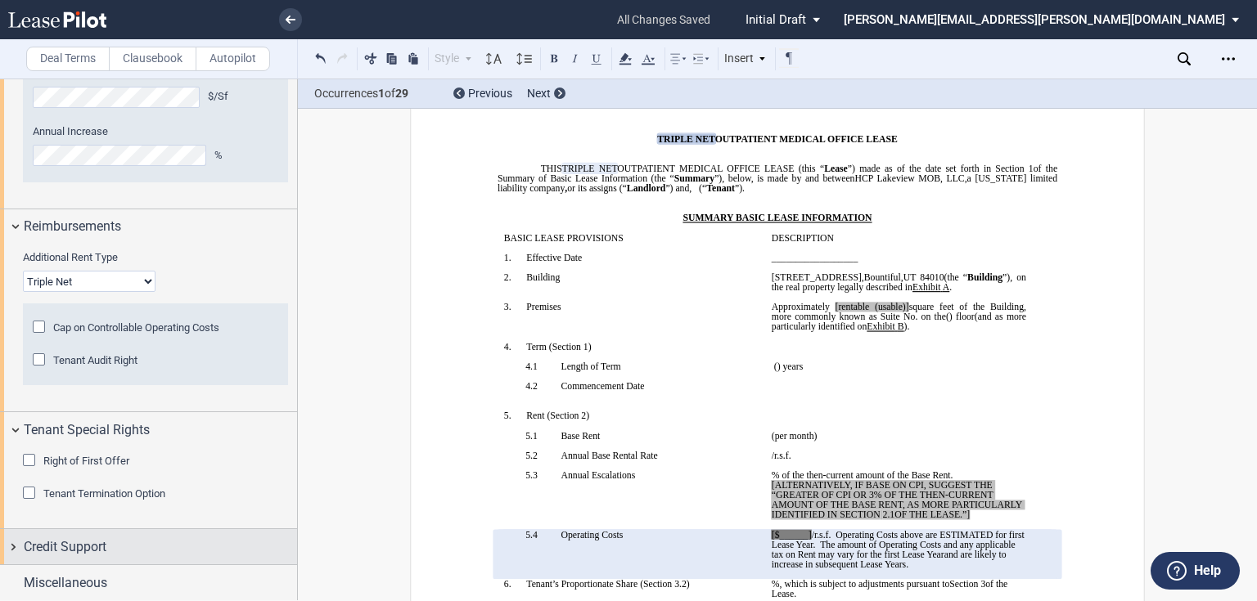
click at [63, 547] on span "Credit Support" at bounding box center [65, 548] width 83 height 20
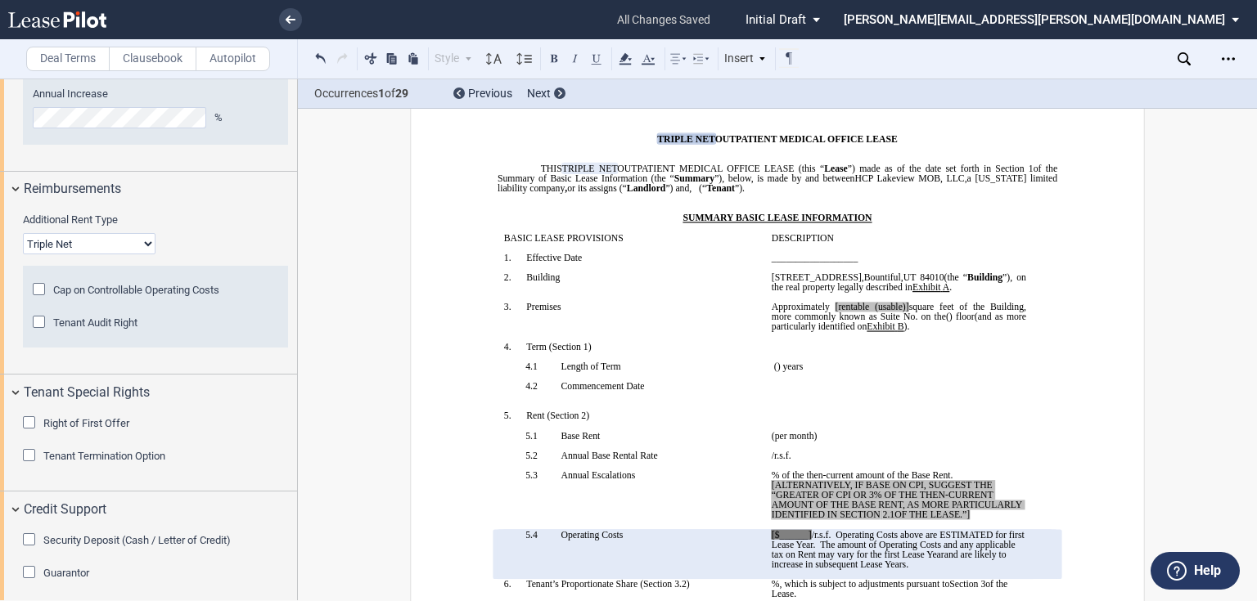
scroll to position [1959, 0]
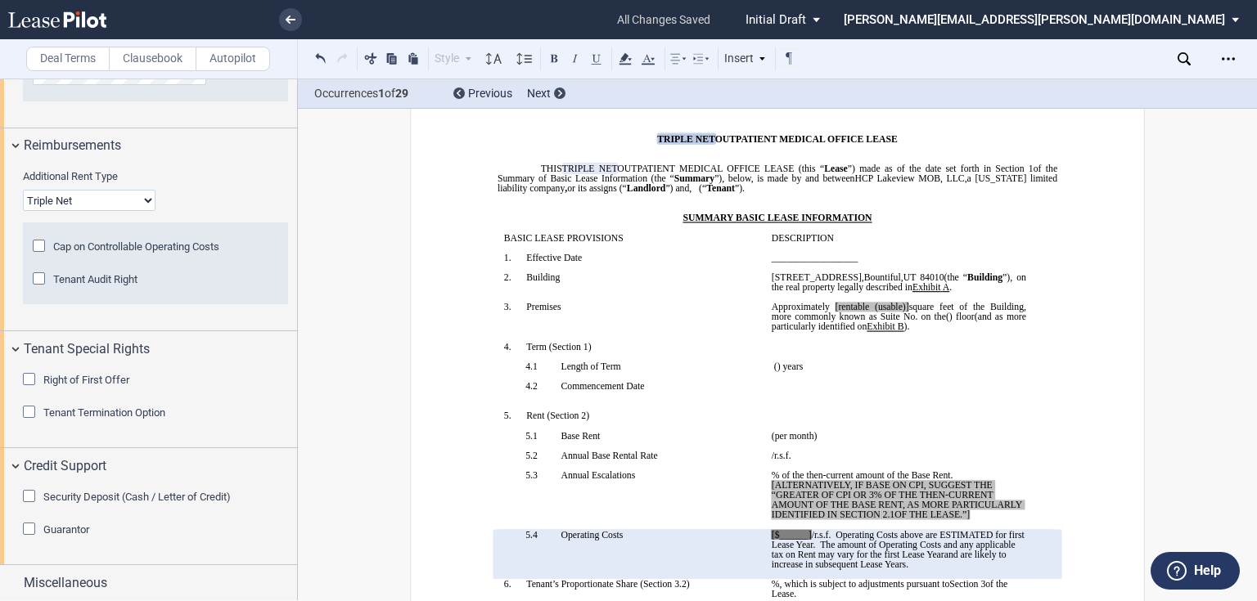
click at [66, 496] on span "Security Deposit (Cash / Letter of Credit)" at bounding box center [136, 497] width 187 height 12
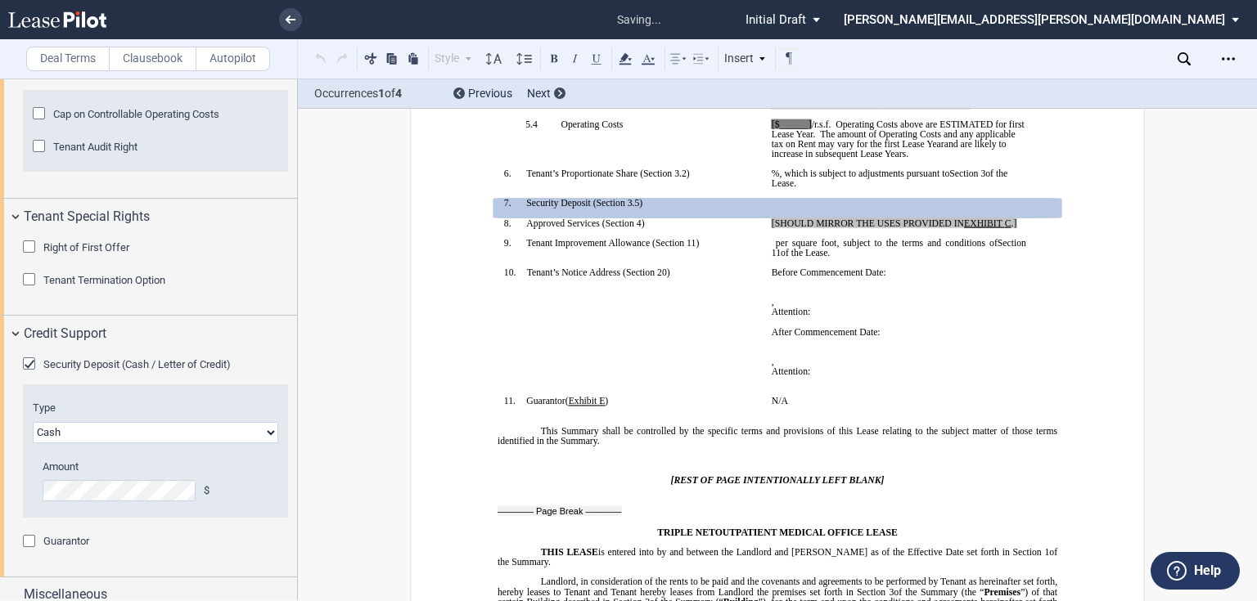
scroll to position [2103, 0]
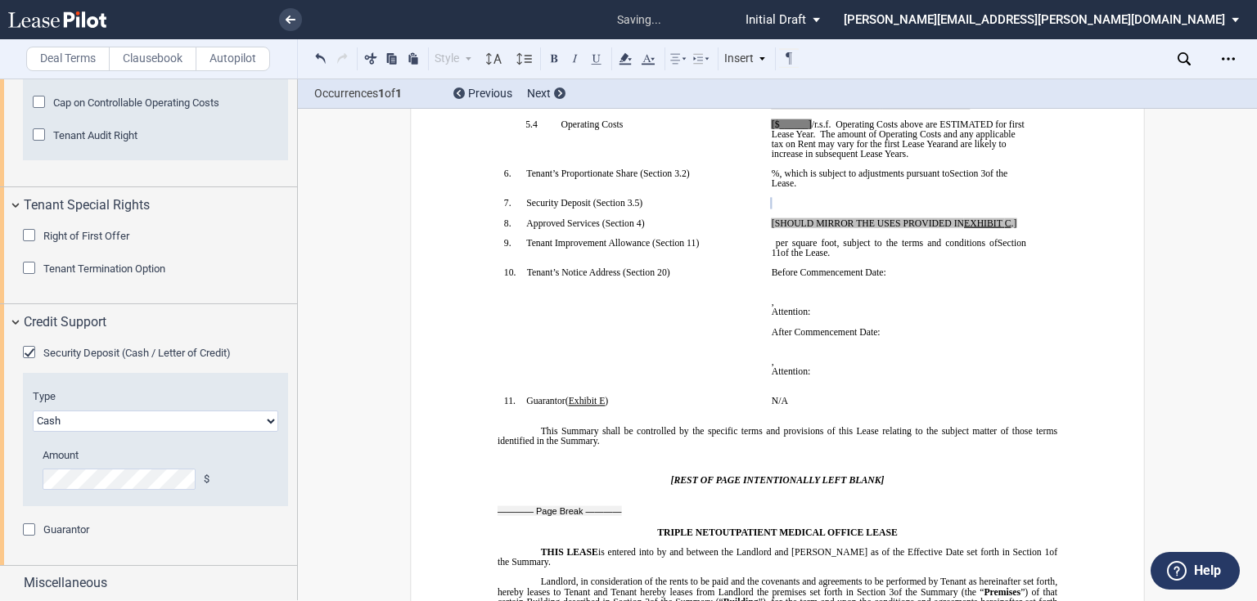
click at [144, 547] on div "Guarantor Guarantor Info: Individual (1) Individual 1 Guarantor Name Address Ci…" at bounding box center [155, 539] width 265 height 33
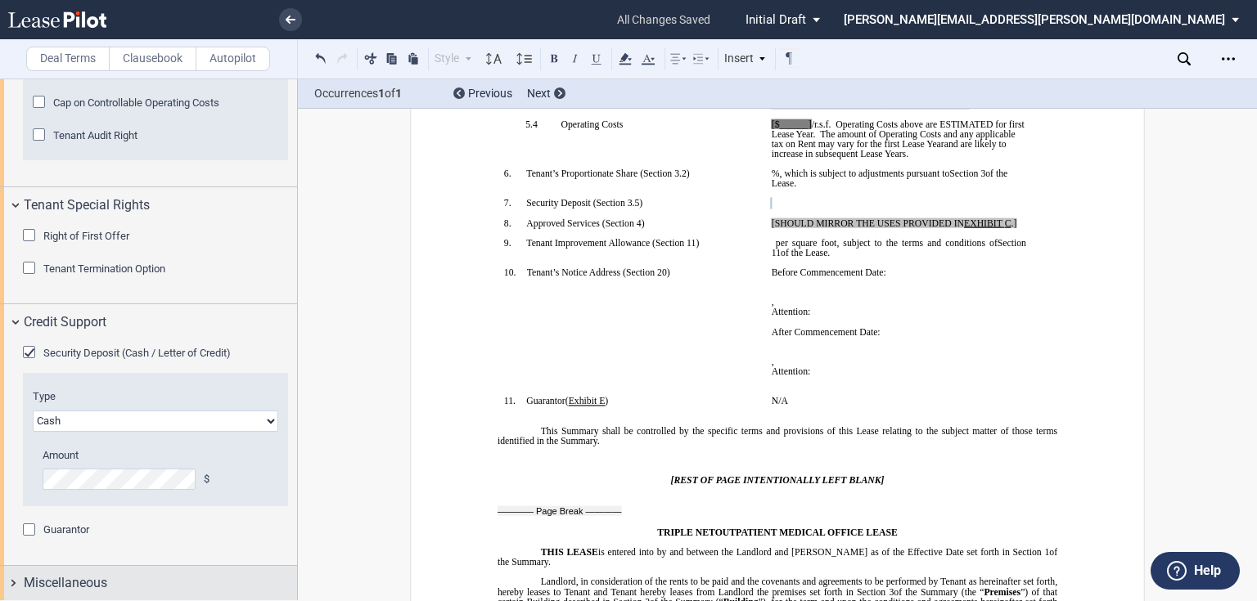
click at [73, 578] on span "Miscellaneous" at bounding box center [65, 584] width 83 height 20
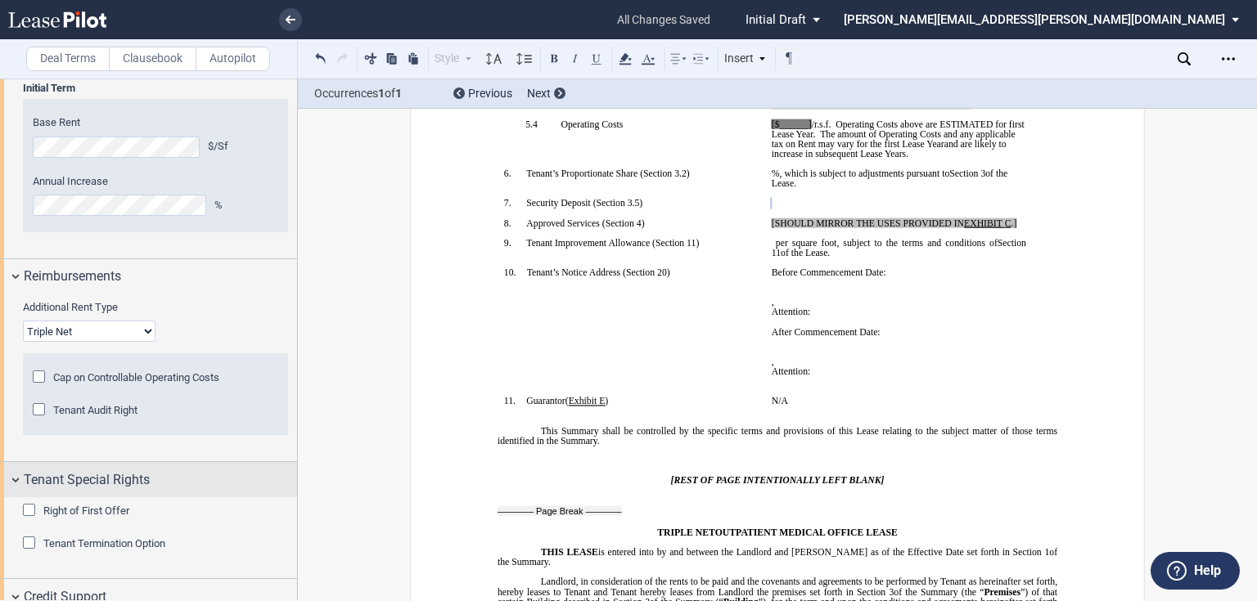
scroll to position [1898, 0]
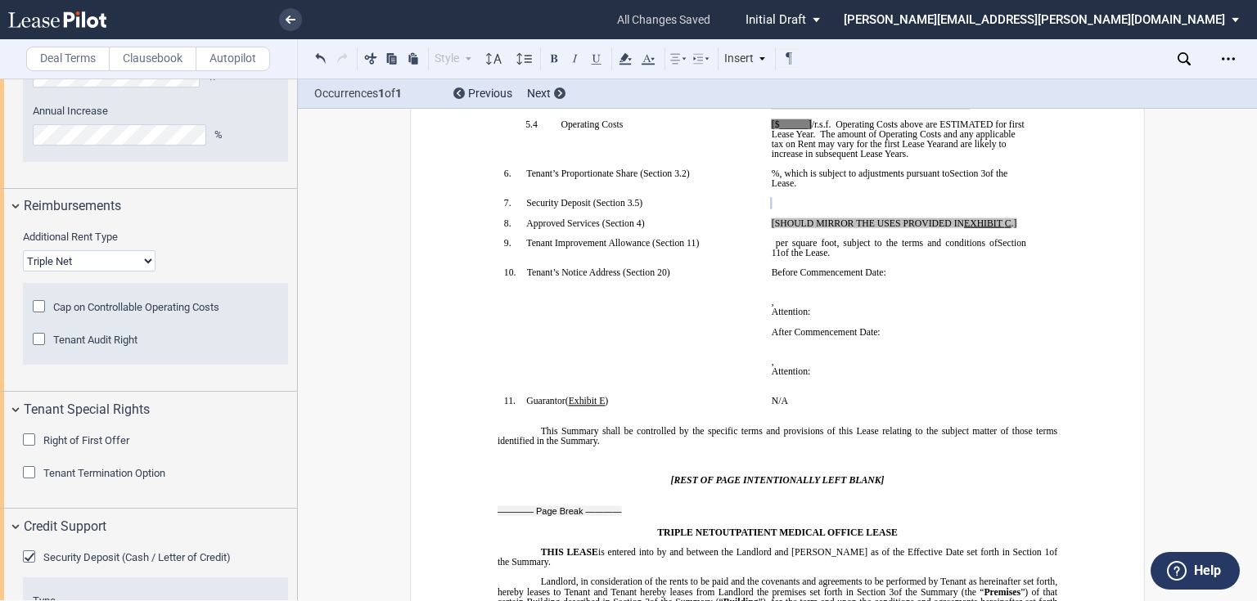
click at [40, 301] on div "Cap on Controllable Operating Costs" at bounding box center [41, 308] width 16 height 16
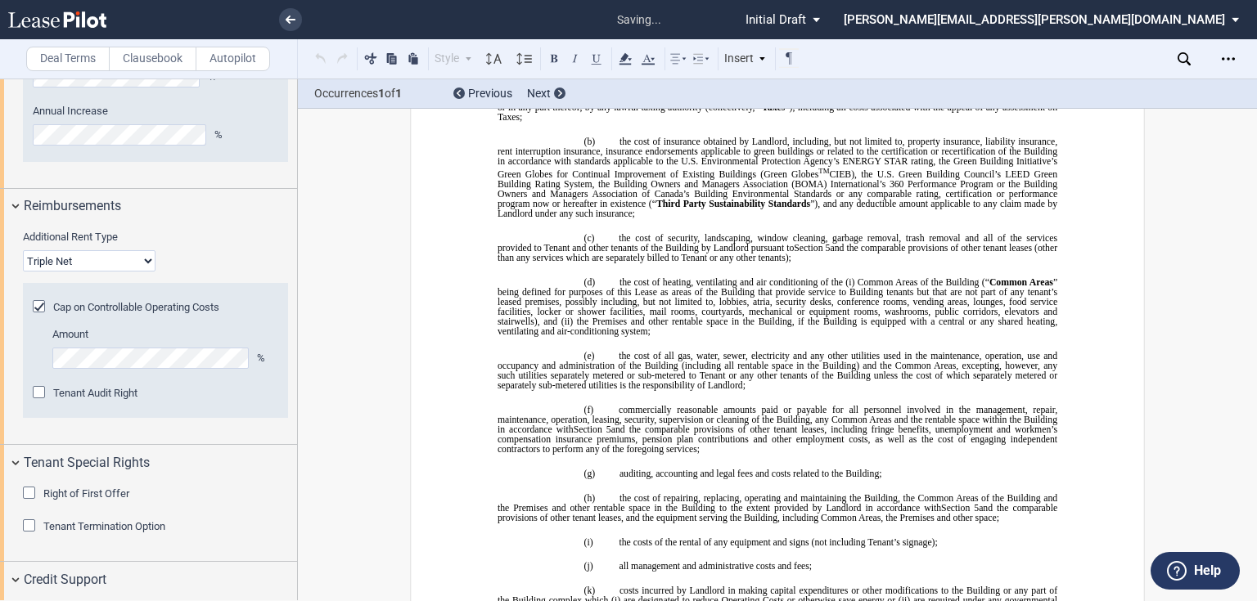
scroll to position [2641, 0]
click at [40, 301] on div "Cap on Controllable Operating Costs" at bounding box center [41, 308] width 16 height 16
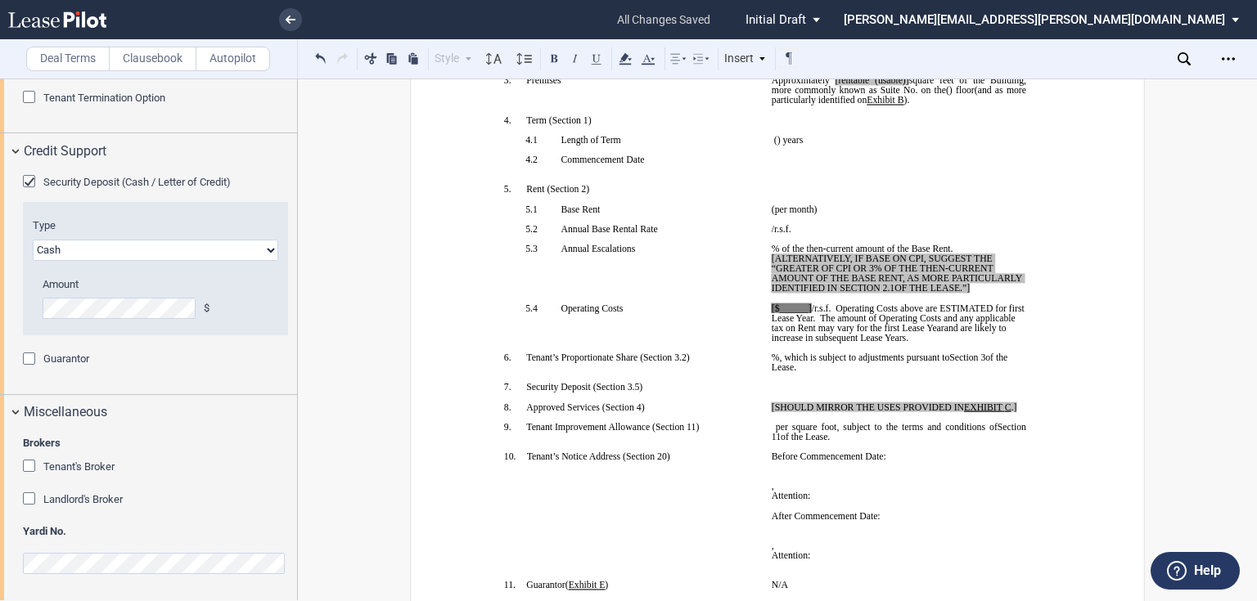
scroll to position [285, 0]
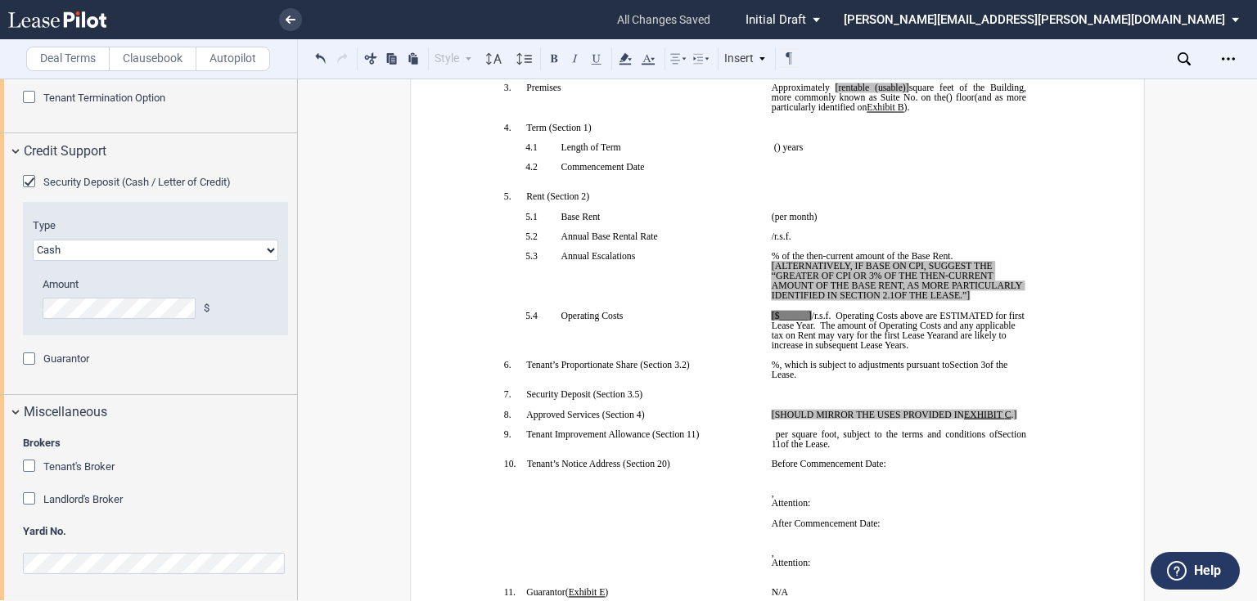
click at [785, 321] on span "[$______]" at bounding box center [791, 316] width 40 height 10
drag, startPoint x: 785, startPoint y: 380, endPoint x: 776, endPoint y: 403, distance: 23.6
click at [784, 321] on span "[$______]" at bounding box center [791, 316] width 40 height 10
click at [884, 399] on p "﻿ ﻿ ﻿ ﻿" at bounding box center [898, 394] width 254 height 10
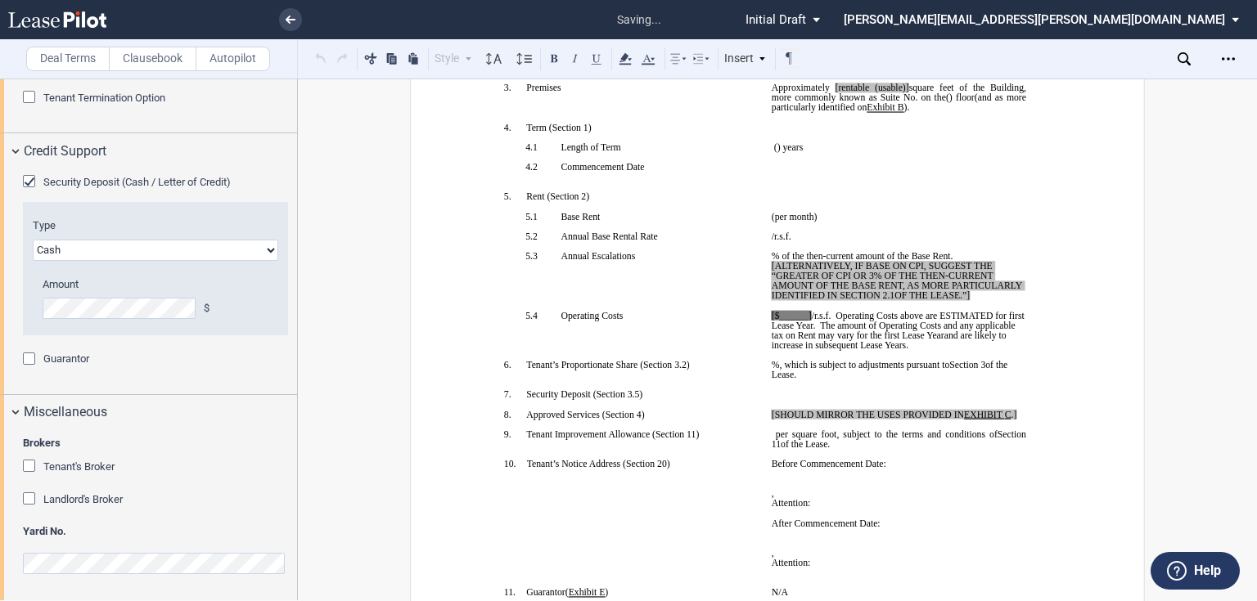
click at [170, 478] on div "Tenant's Broker Name" at bounding box center [155, 475] width 265 height 33
click at [942, 212] on p "﻿" at bounding box center [898, 207] width 254 height 10
click at [51, 466] on span "Tenant's Broker" at bounding box center [78, 467] width 71 height 12
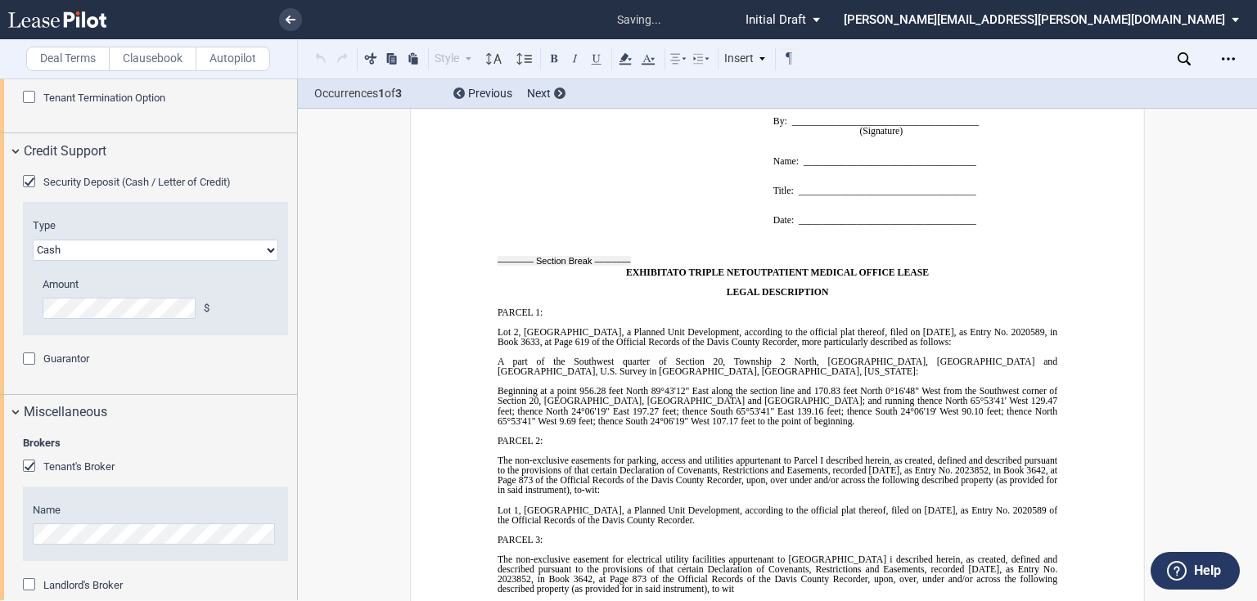
scroll to position [15541, 0]
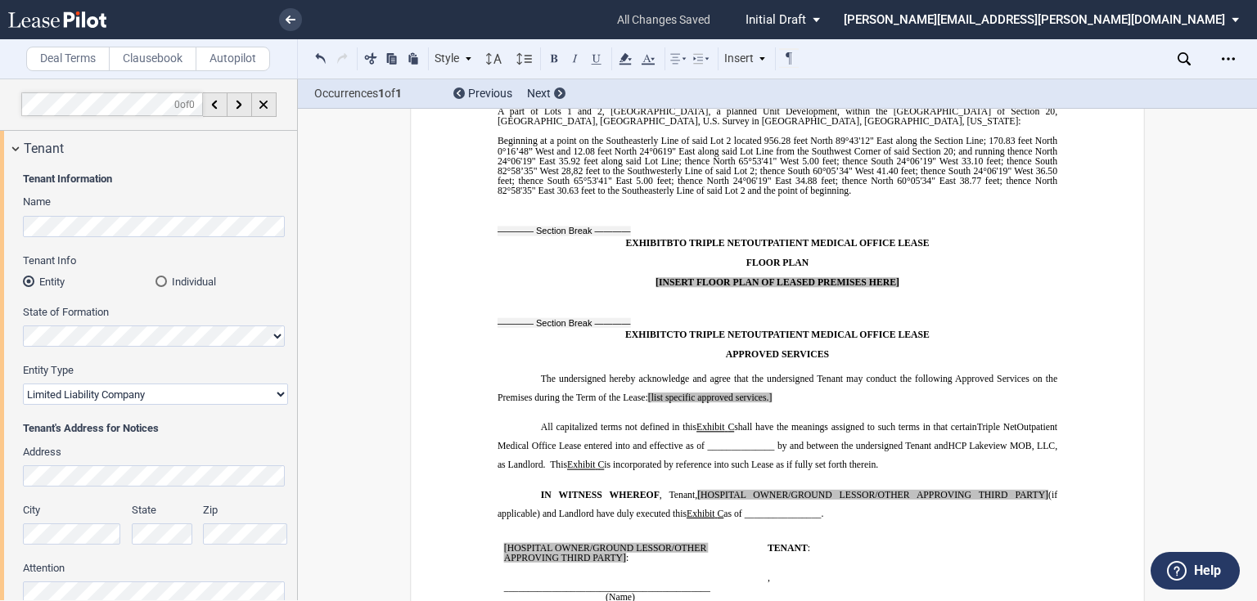
scroll to position [15607, 0]
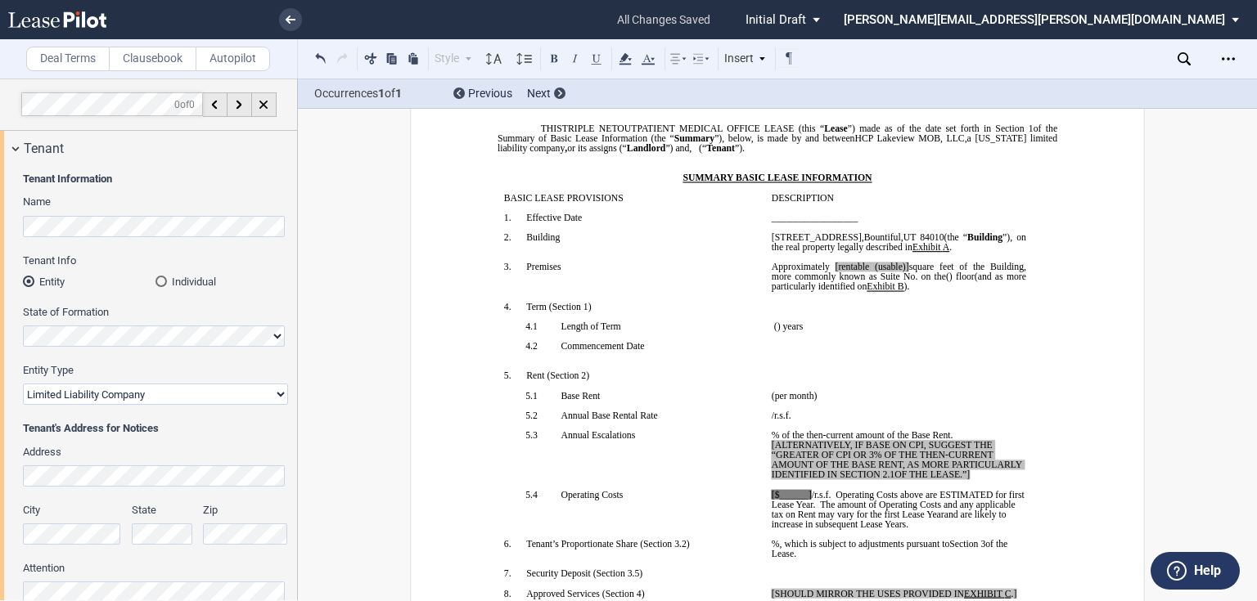
scroll to position [0, 0]
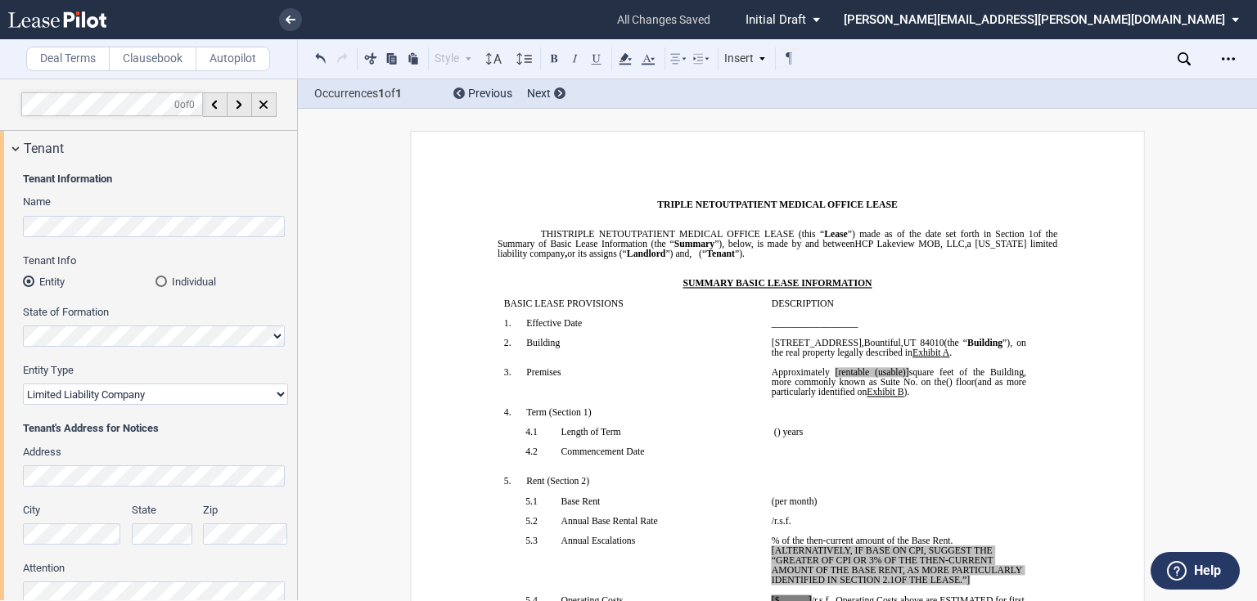
click at [806, 20] on span "Initial Draft" at bounding box center [775, 19] width 61 height 15
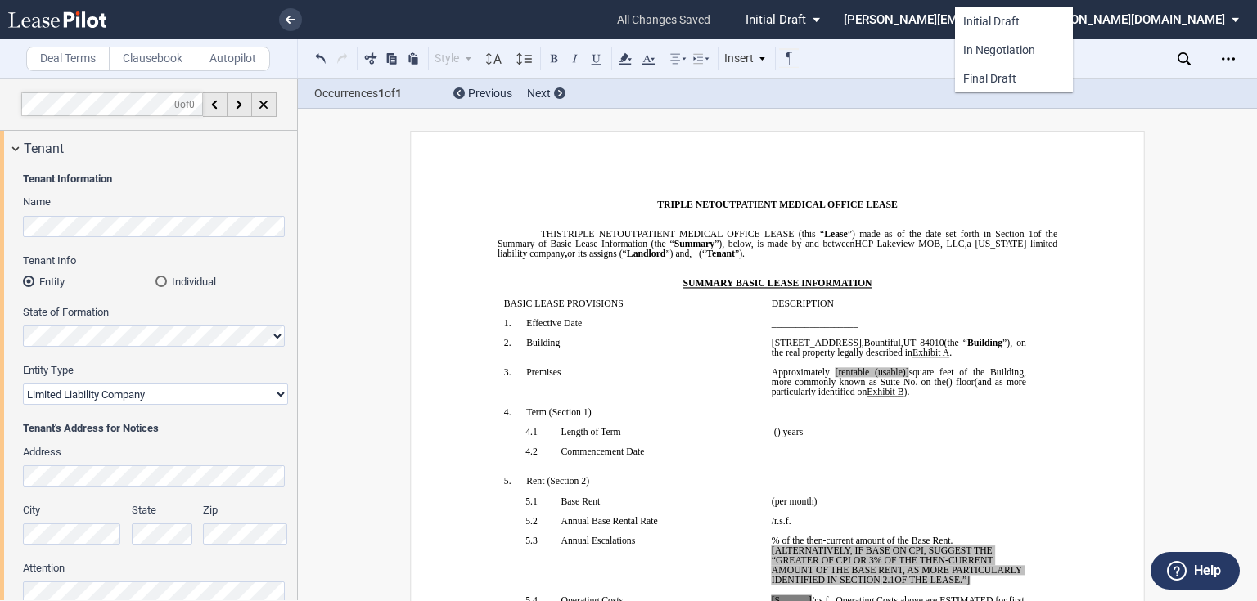
click at [900, 19] on md-backdrop at bounding box center [628, 300] width 1257 height 601
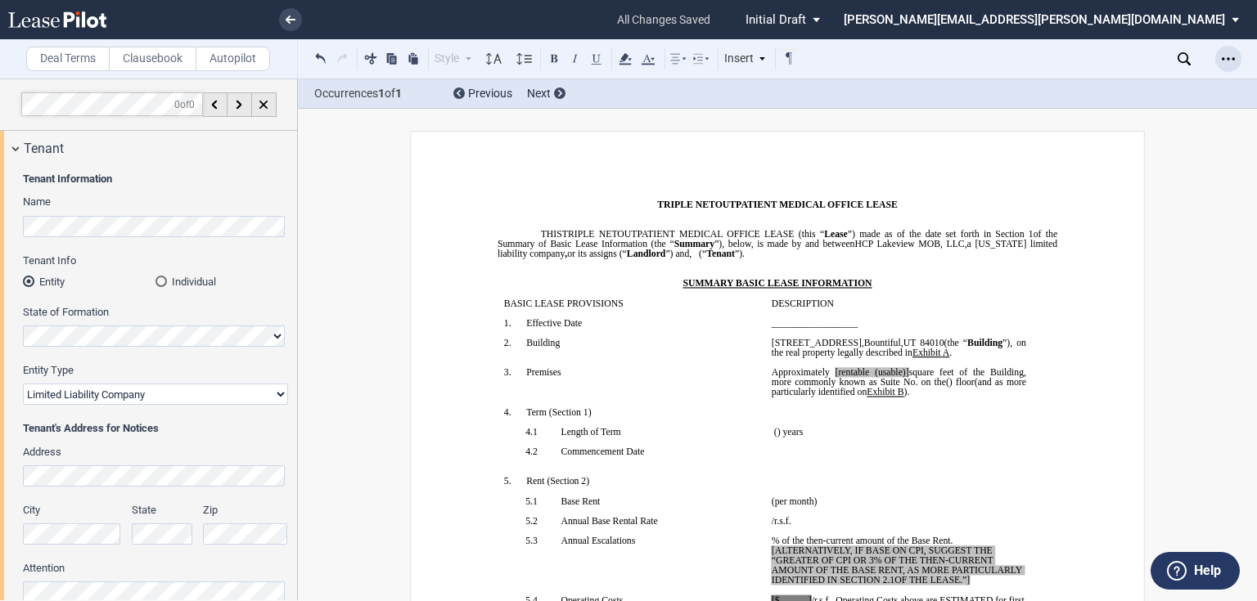
click at [1230, 58] on icon "Open Lease options menu" at bounding box center [1227, 58] width 13 height 13
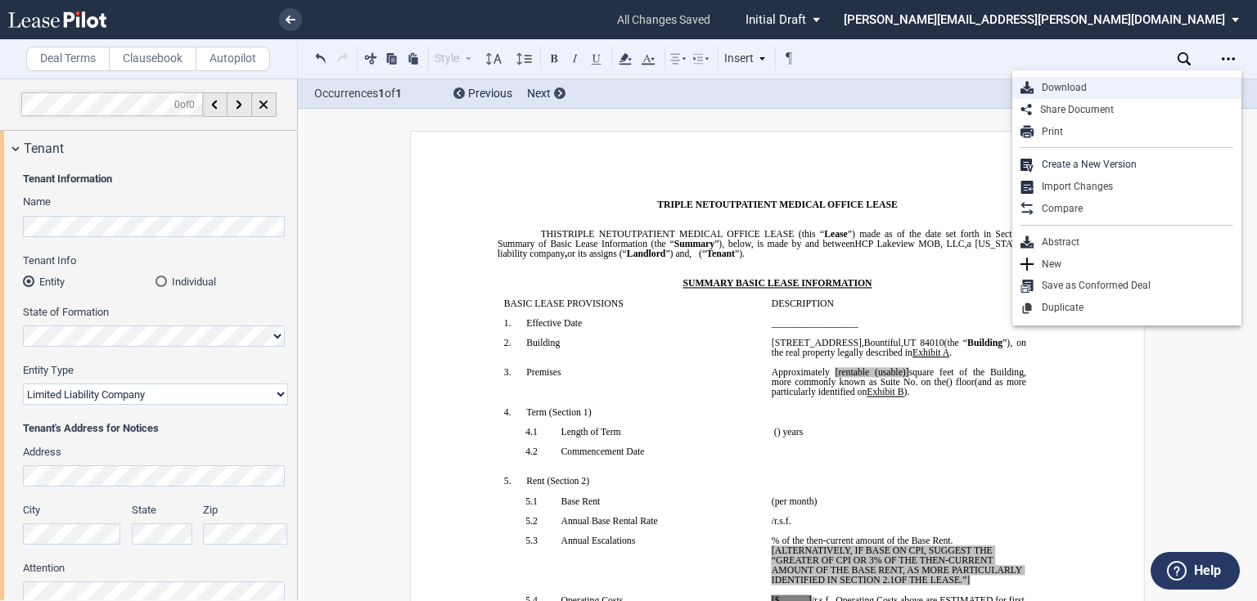
click at [1139, 79] on div "Download" at bounding box center [1126, 88] width 229 height 22
